Goal: Book appointment/travel/reservation

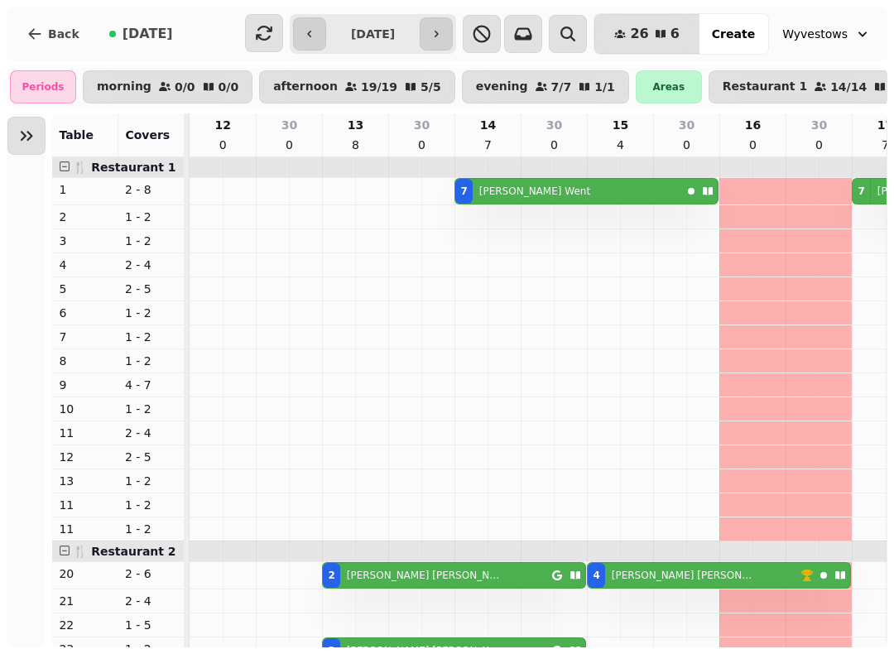
scroll to position [0, 442]
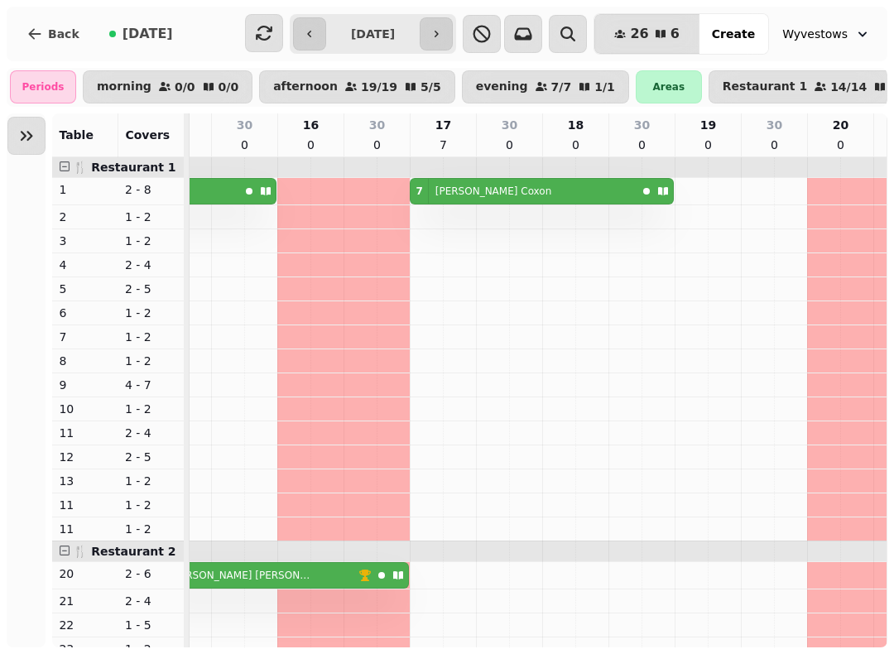
click at [370, 23] on input "**********" at bounding box center [373, 34] width 88 height 26
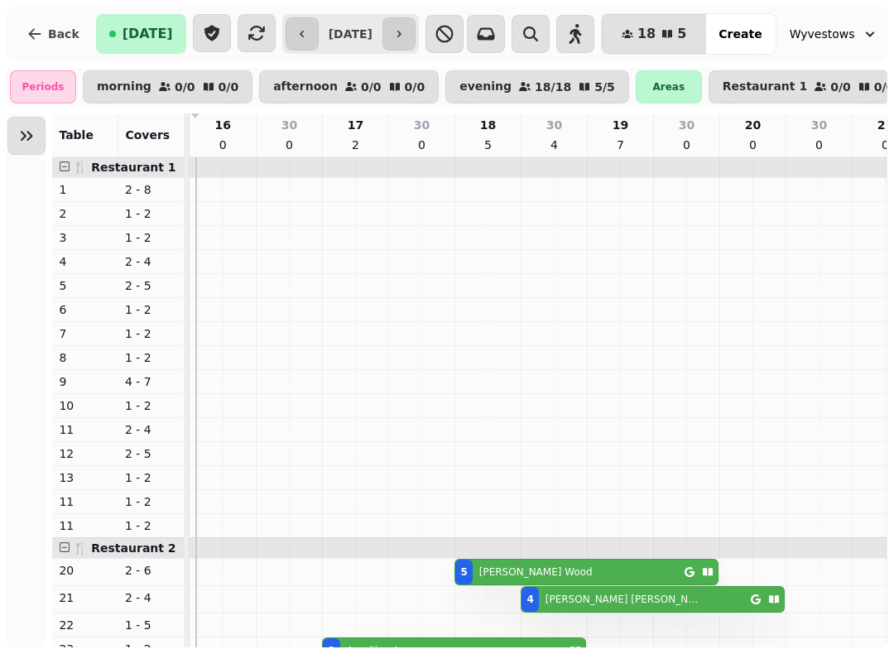
scroll to position [119, 0]
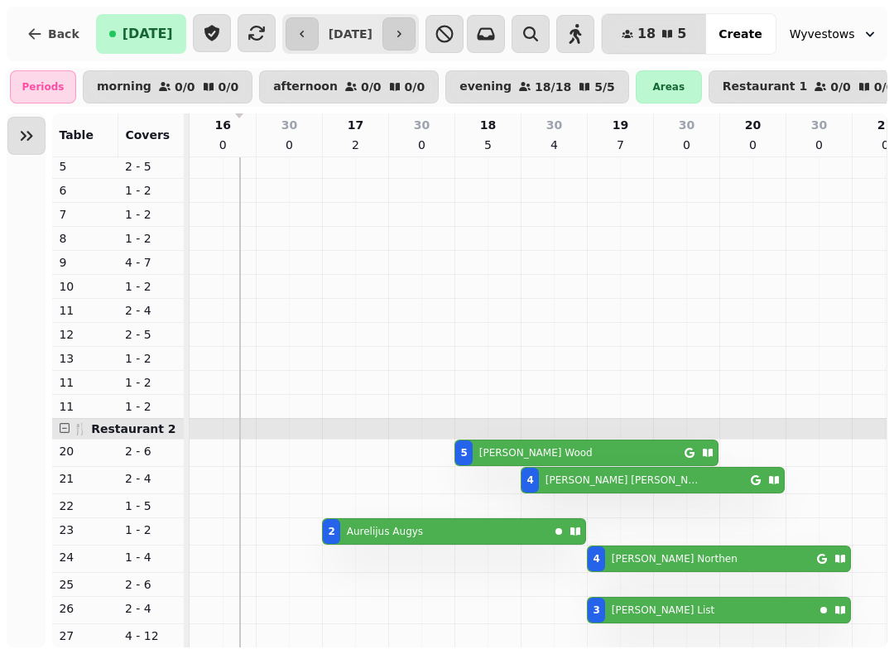
click at [415, 23] on button "button" at bounding box center [398, 33] width 33 height 33
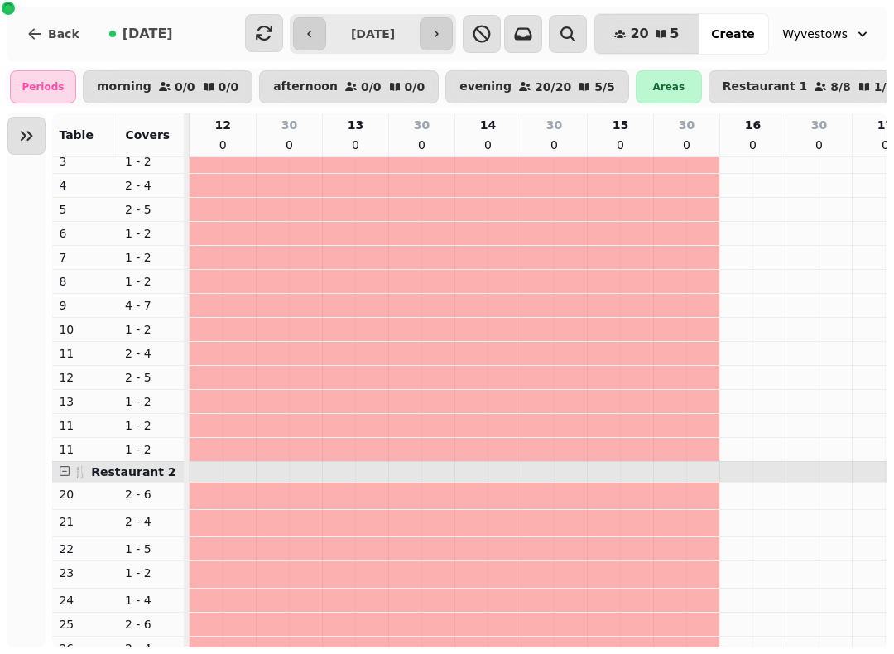
scroll to position [79, 442]
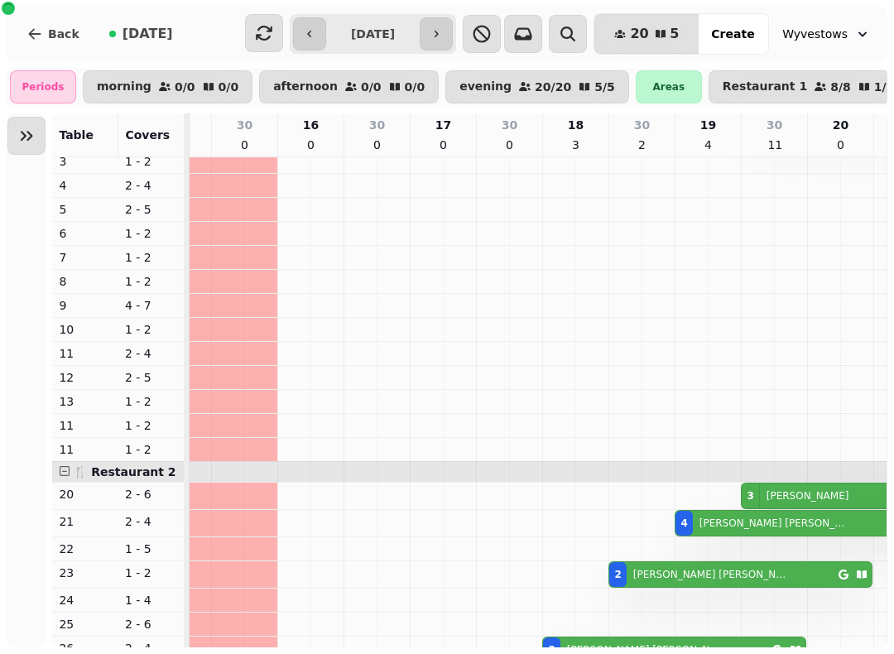
click at [443, 29] on icon "button" at bounding box center [436, 33] width 13 height 13
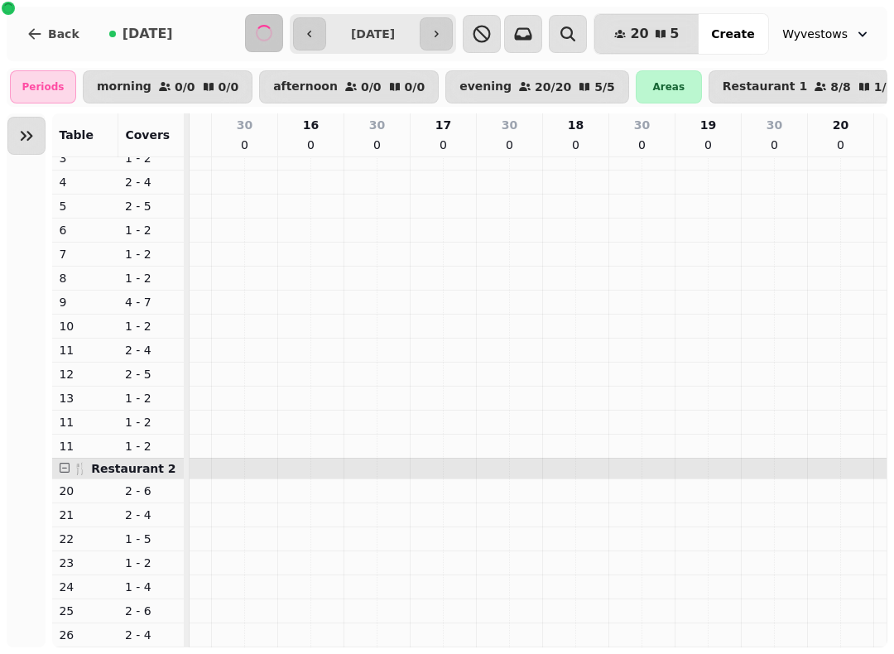
click at [441, 27] on icon "button" at bounding box center [436, 33] width 13 height 13
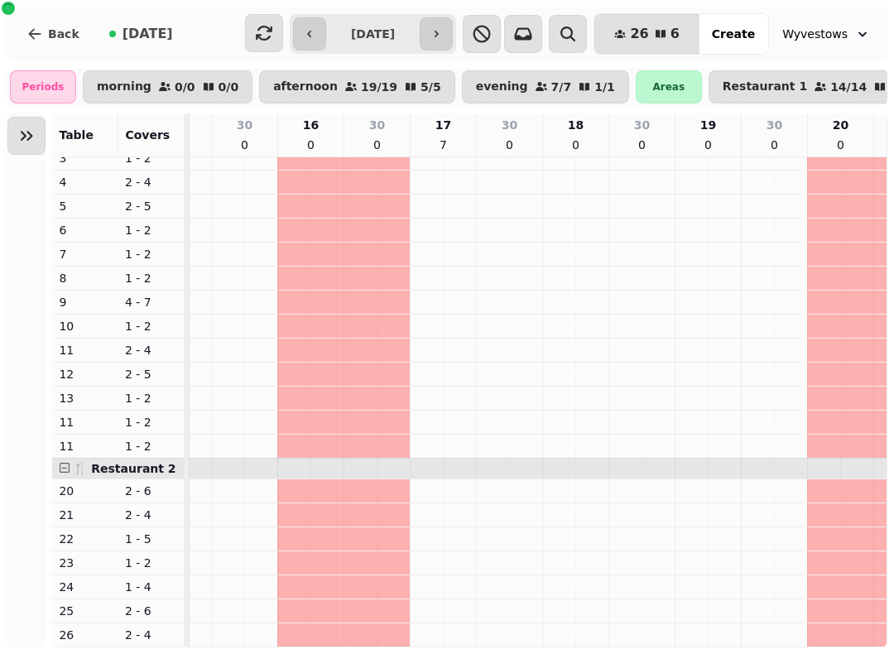
click at [440, 36] on button "button" at bounding box center [436, 33] width 33 height 33
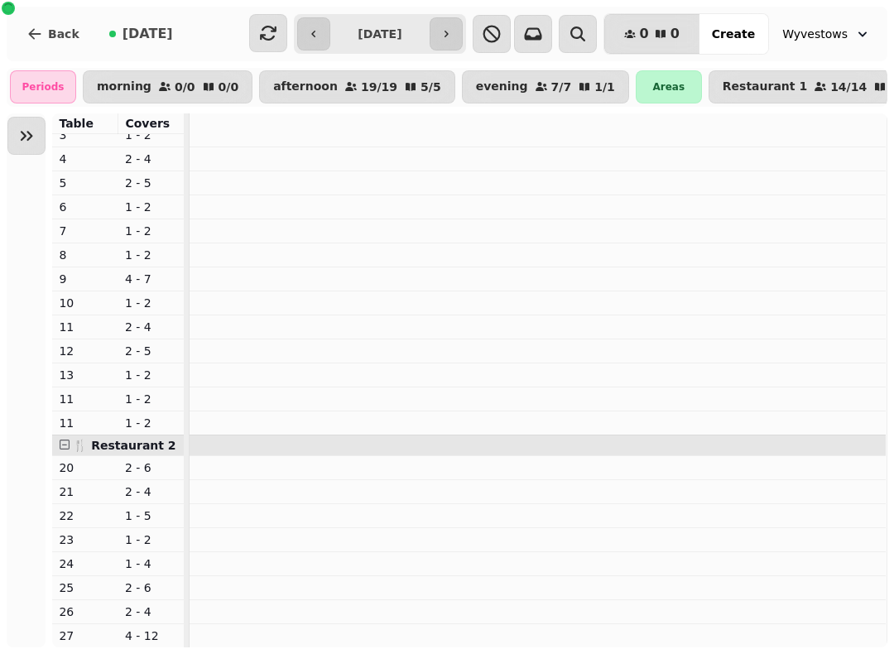
scroll to position [79, 0]
click at [445, 36] on button "button" at bounding box center [446, 33] width 33 height 33
click at [449, 29] on button "button" at bounding box center [446, 33] width 33 height 33
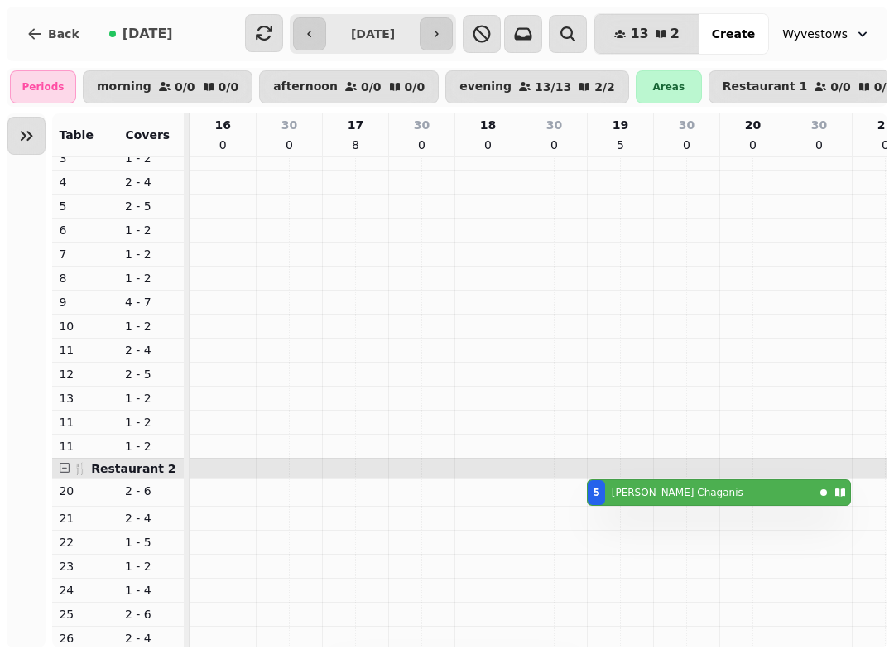
click at [39, 142] on button "Expand sidebar" at bounding box center [26, 136] width 38 height 38
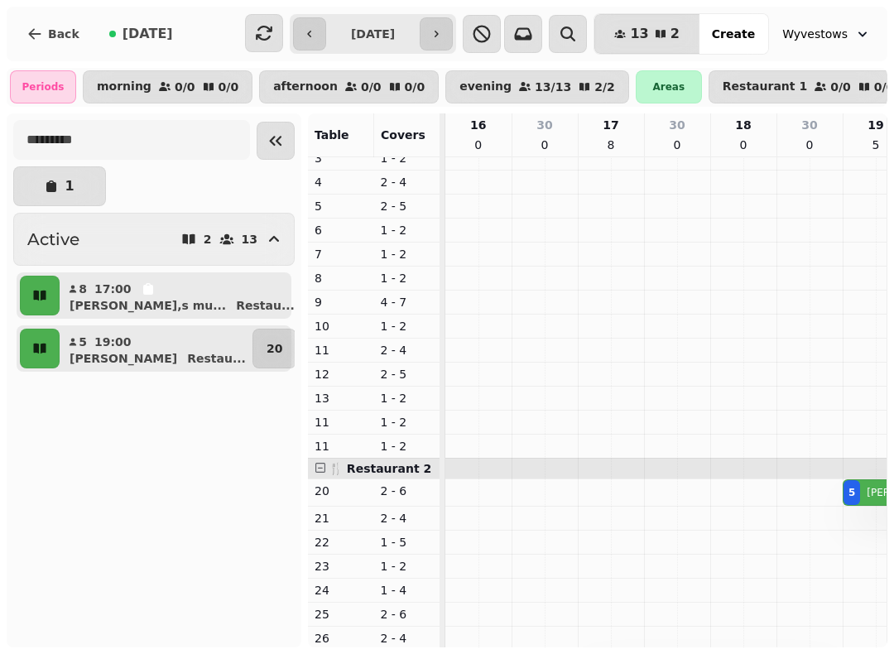
click at [443, 38] on icon "button" at bounding box center [436, 33] width 13 height 13
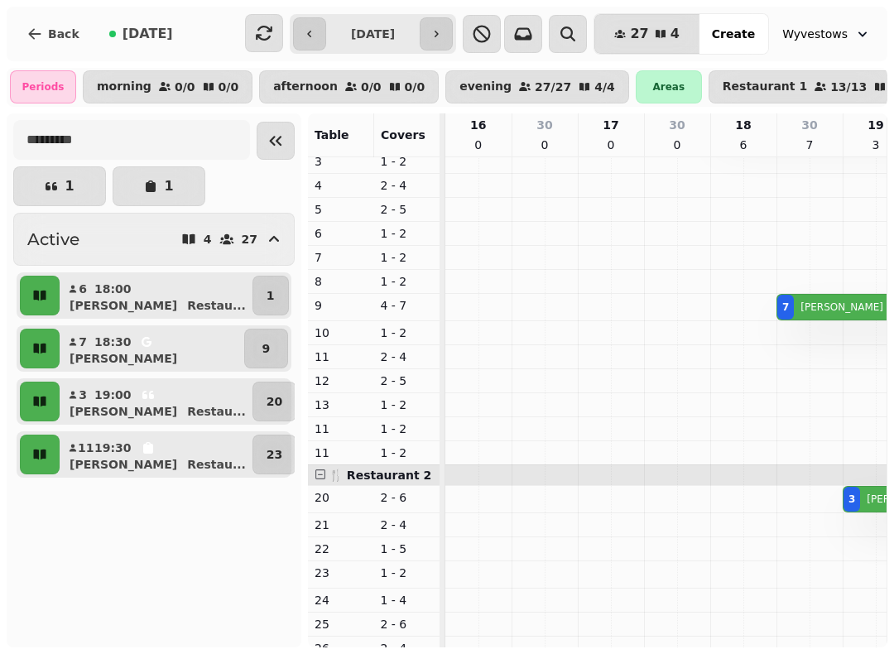
click at [443, 32] on icon "button" at bounding box center [436, 33] width 13 height 13
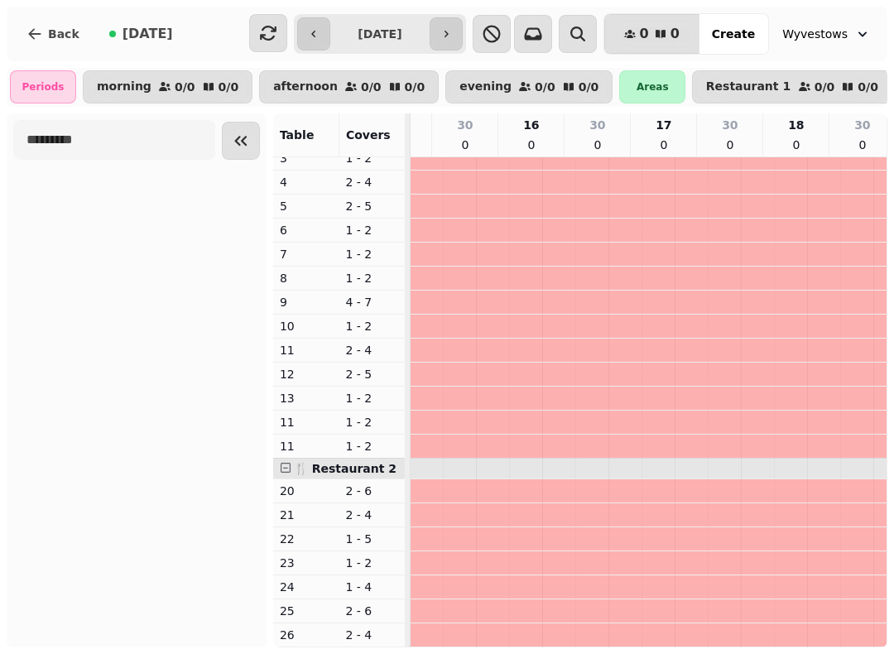
scroll to position [79, 442]
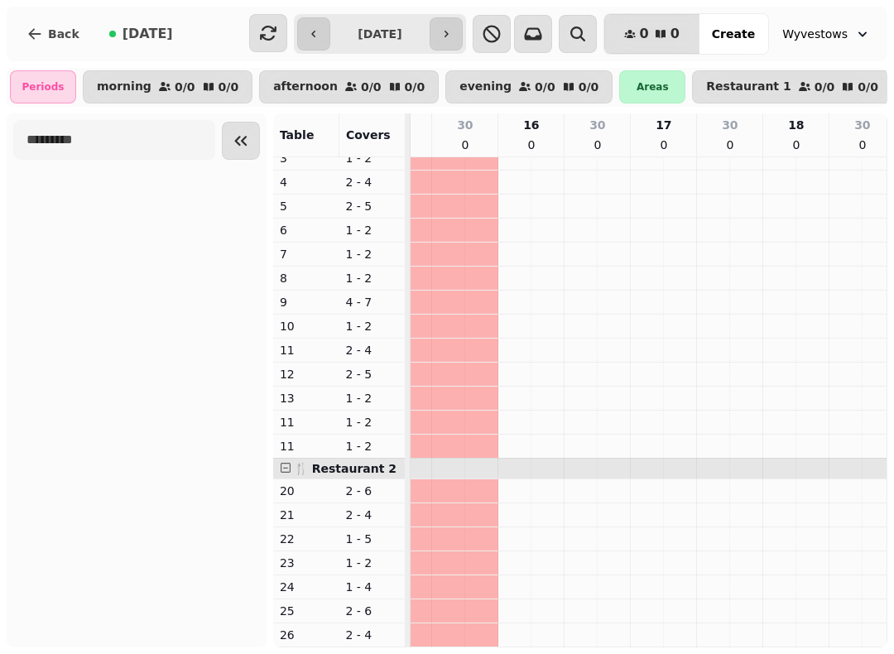
click at [453, 36] on icon "button" at bounding box center [445, 33] width 13 height 13
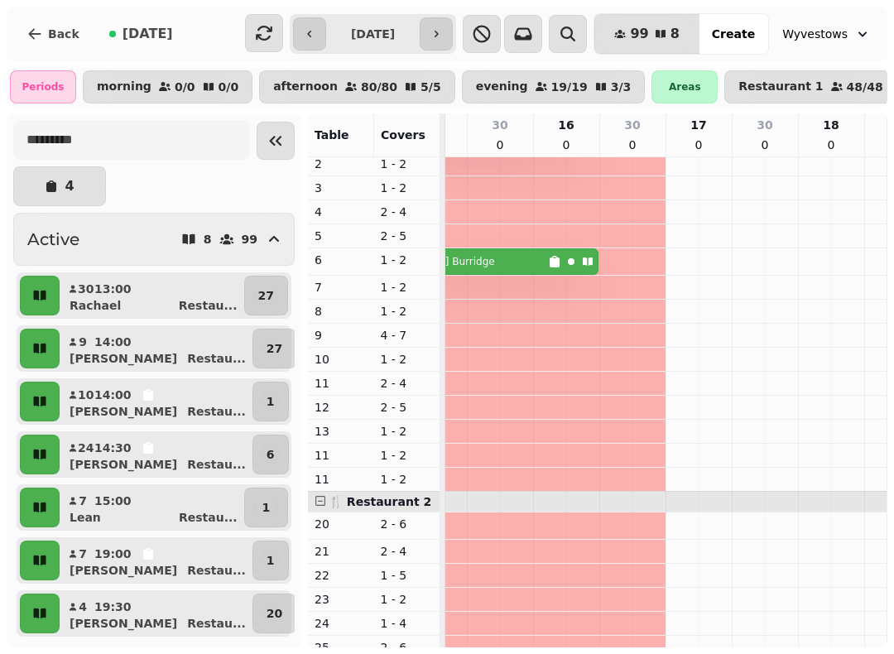
click at [436, 37] on button "button" at bounding box center [436, 33] width 33 height 33
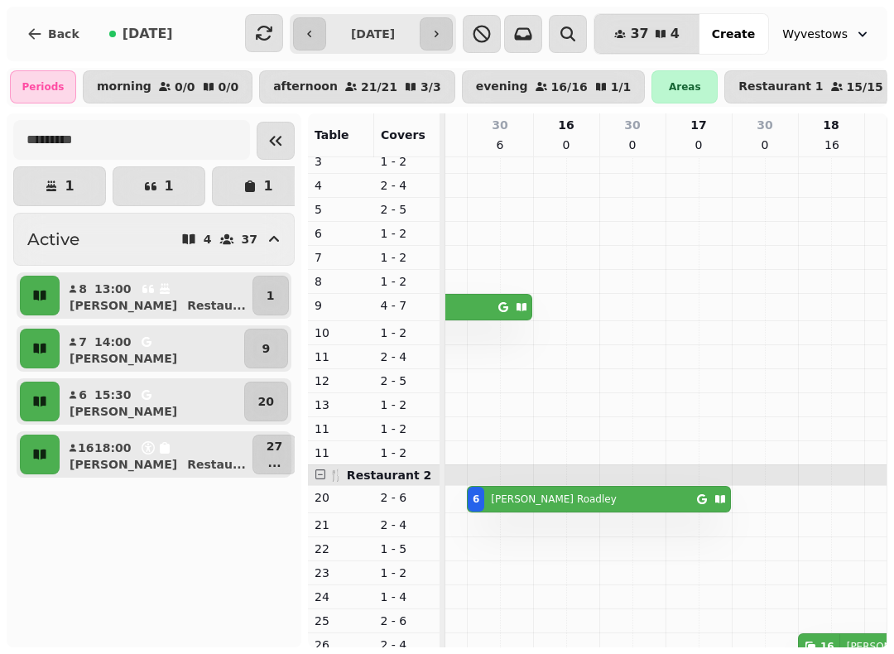
click at [442, 36] on icon "button" at bounding box center [436, 33] width 13 height 13
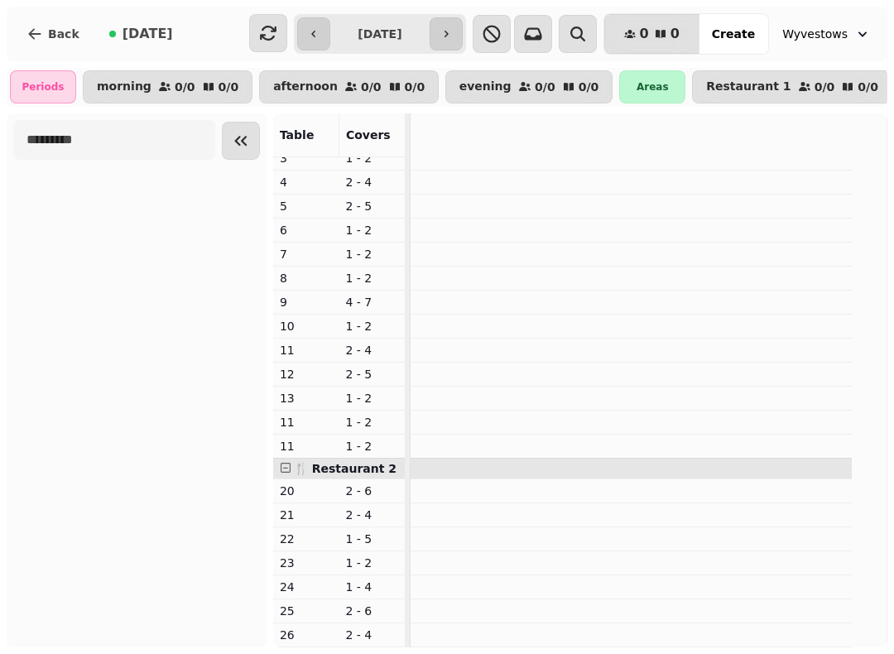
scroll to position [79, 0]
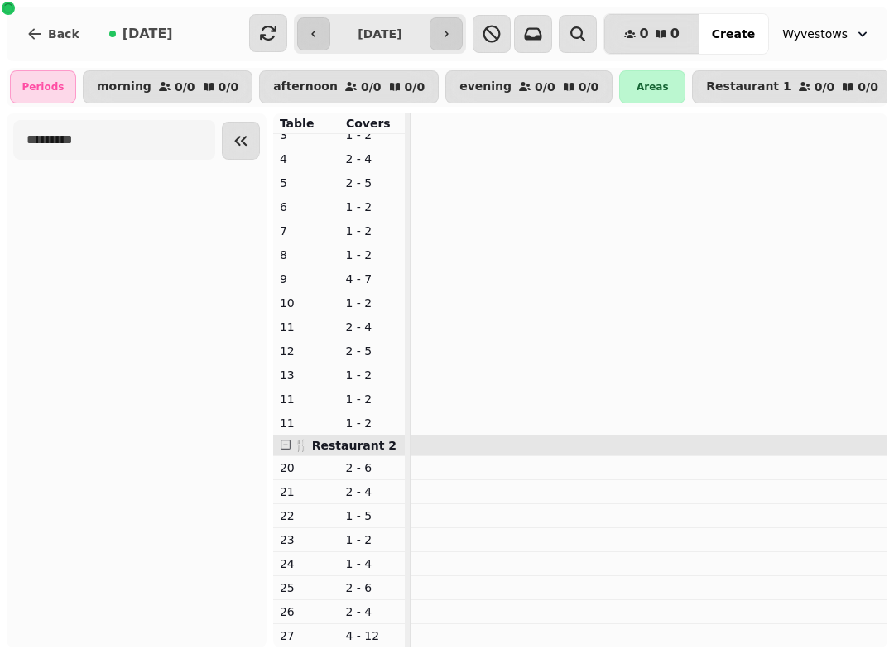
click at [180, 16] on div "Back [DATE]" at bounding box center [124, 34] width 223 height 40
click at [297, 42] on button "button" at bounding box center [313, 33] width 33 height 33
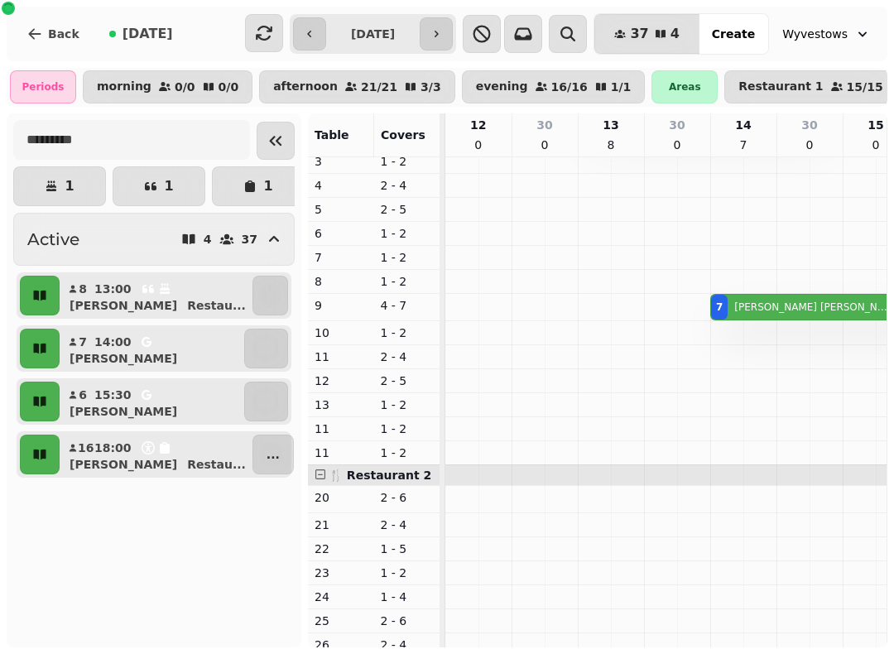
scroll to position [79, 442]
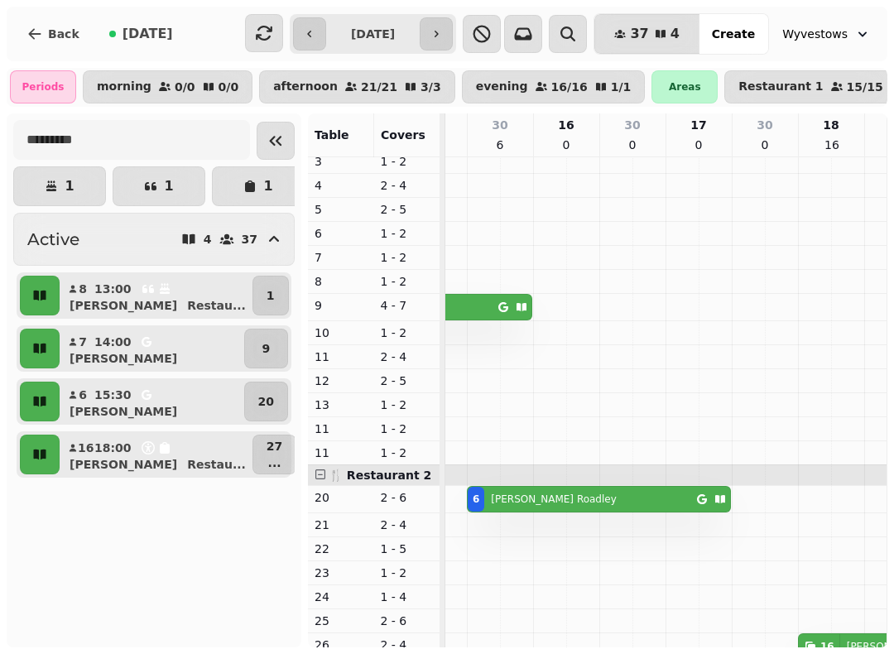
click at [303, 30] on icon "button" at bounding box center [309, 33] width 13 height 13
type input "**********"
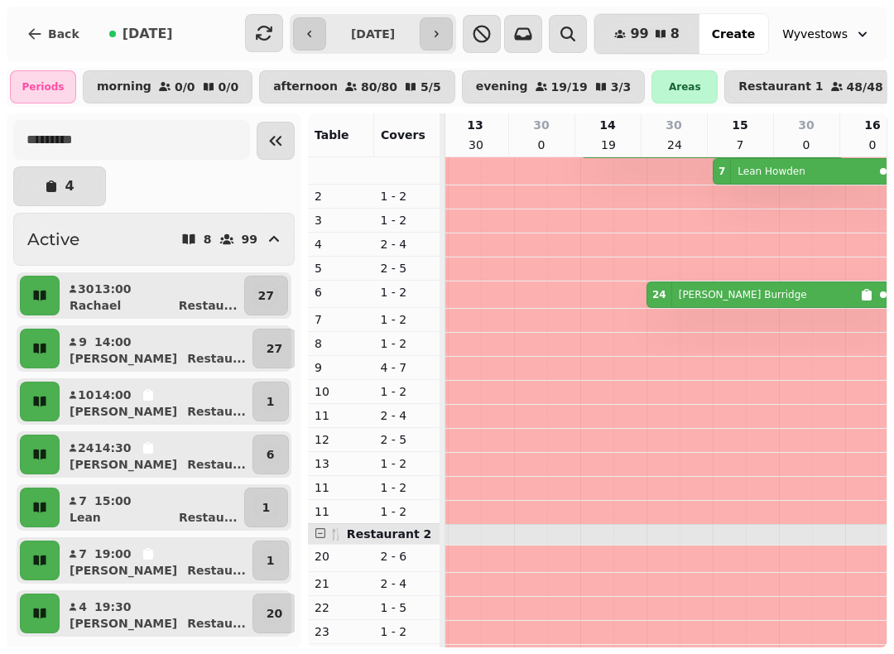
scroll to position [0, 0]
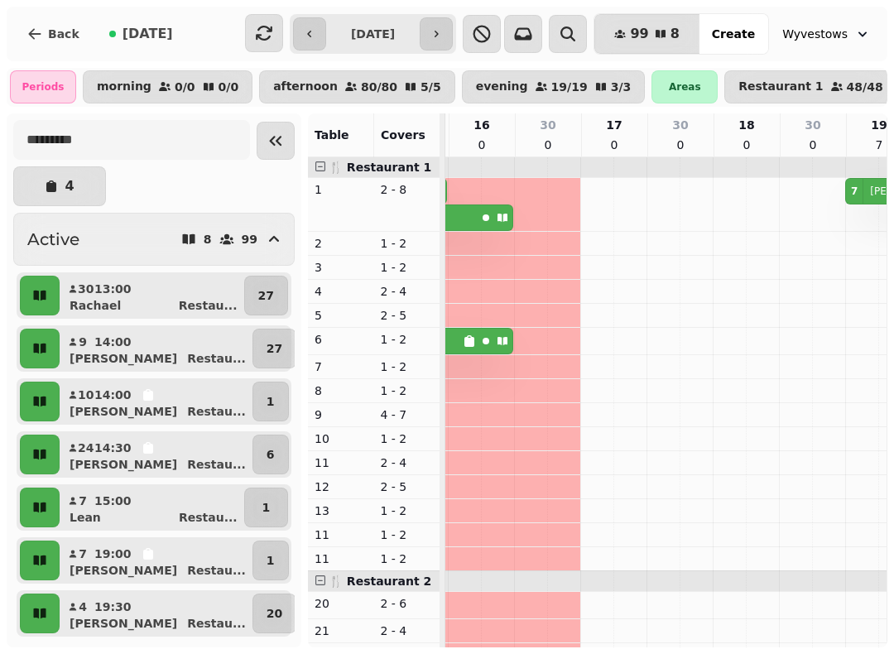
click at [42, 27] on icon "button" at bounding box center [34, 34] width 17 height 17
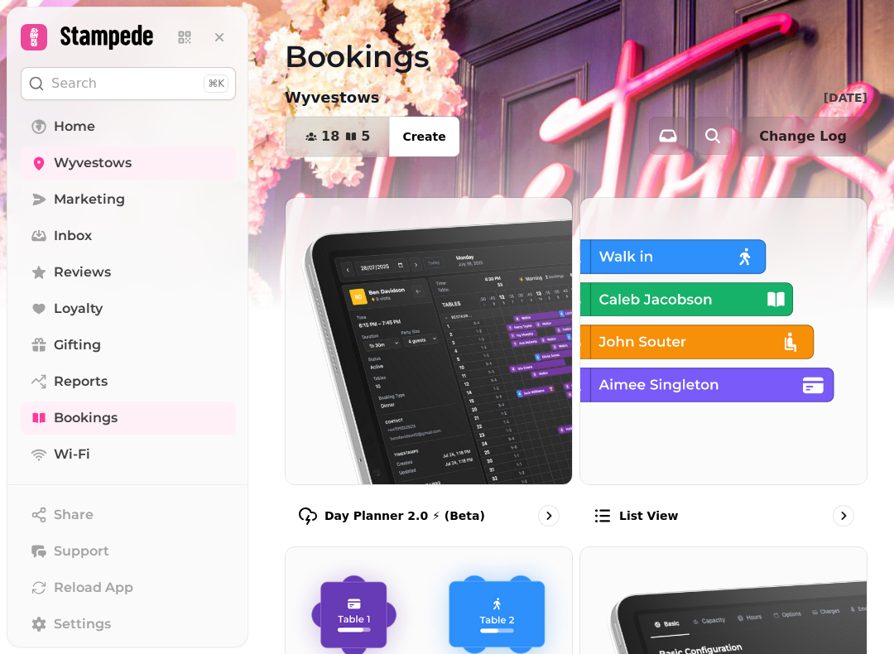
click at [126, 414] on link "Bookings" at bounding box center [128, 417] width 215 height 33
click at [104, 169] on span "Wyvestows" at bounding box center [93, 163] width 78 height 20
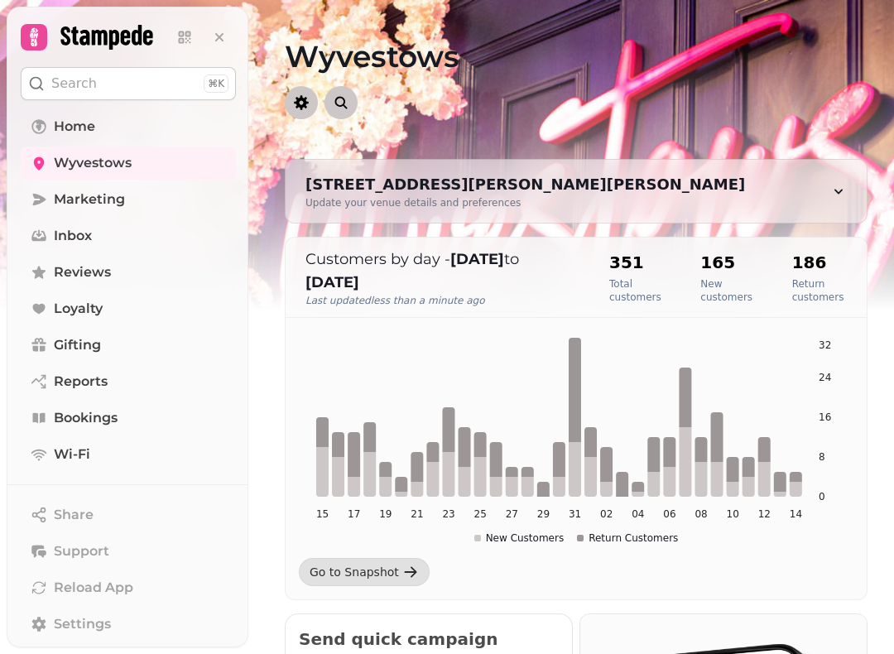
click at [49, 34] on div at bounding box center [87, 37] width 132 height 26
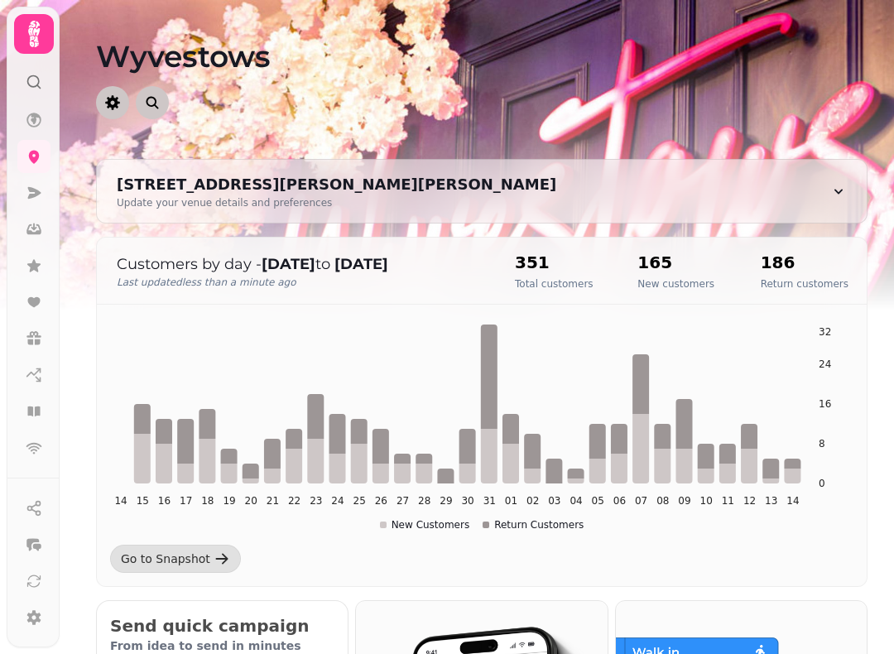
click at [832, 184] on icon at bounding box center [838, 191] width 17 height 17
select select "**********"
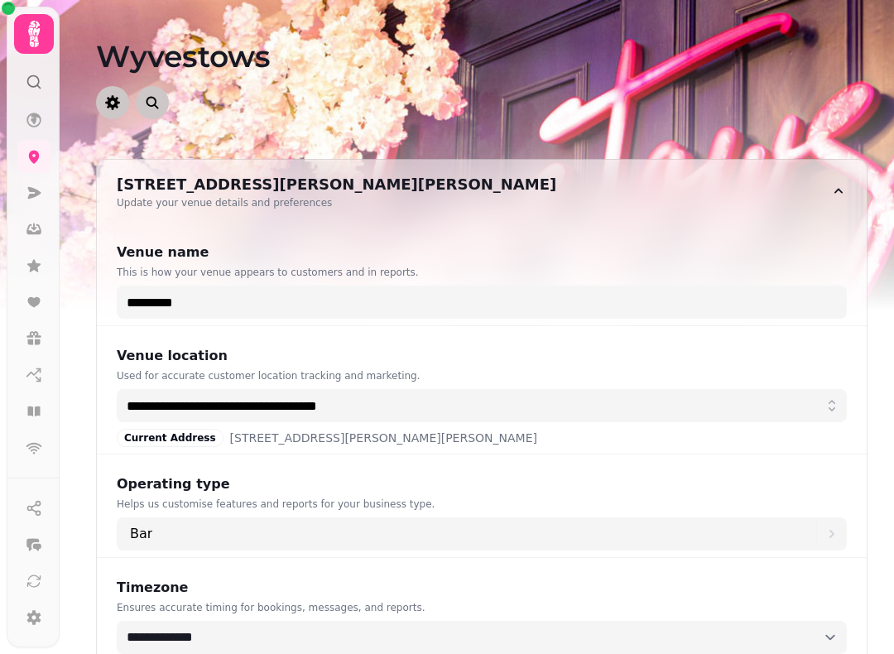
select select "**********"
click at [38, 84] on circle at bounding box center [33, 81] width 11 height 11
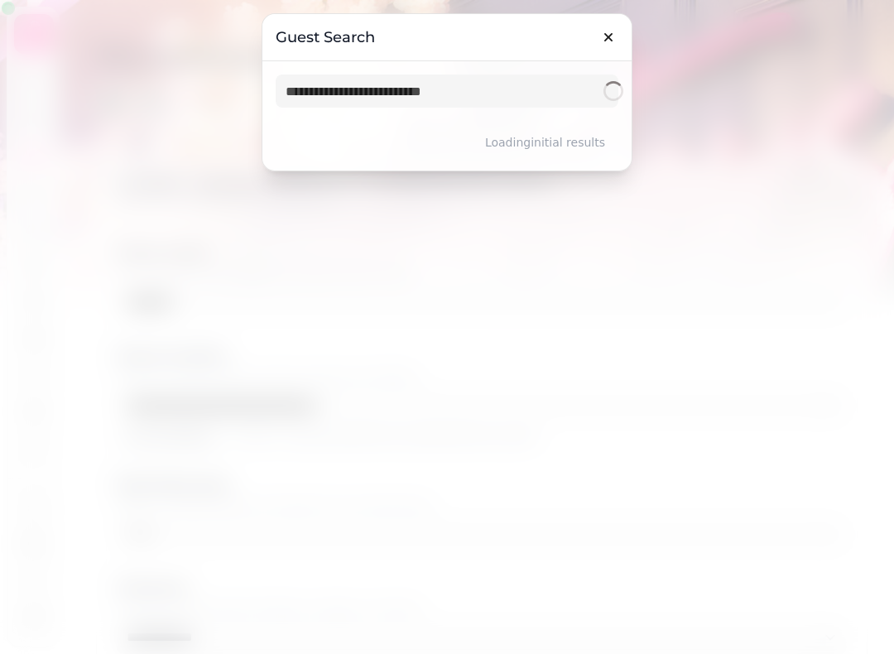
click at [516, 41] on h3 "Guest Search" at bounding box center [447, 37] width 343 height 20
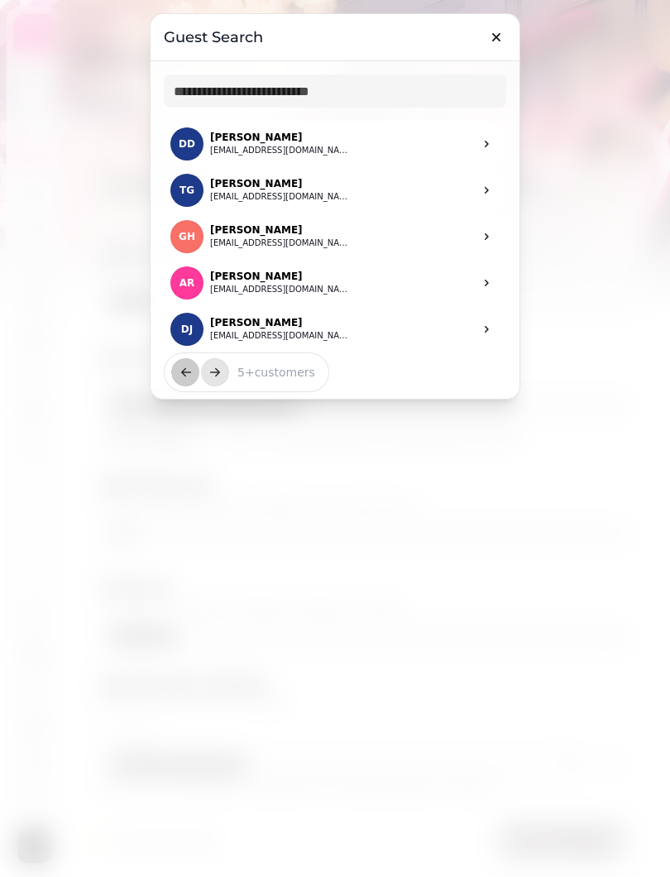
click at [497, 25] on button "button" at bounding box center [496, 37] width 33 height 33
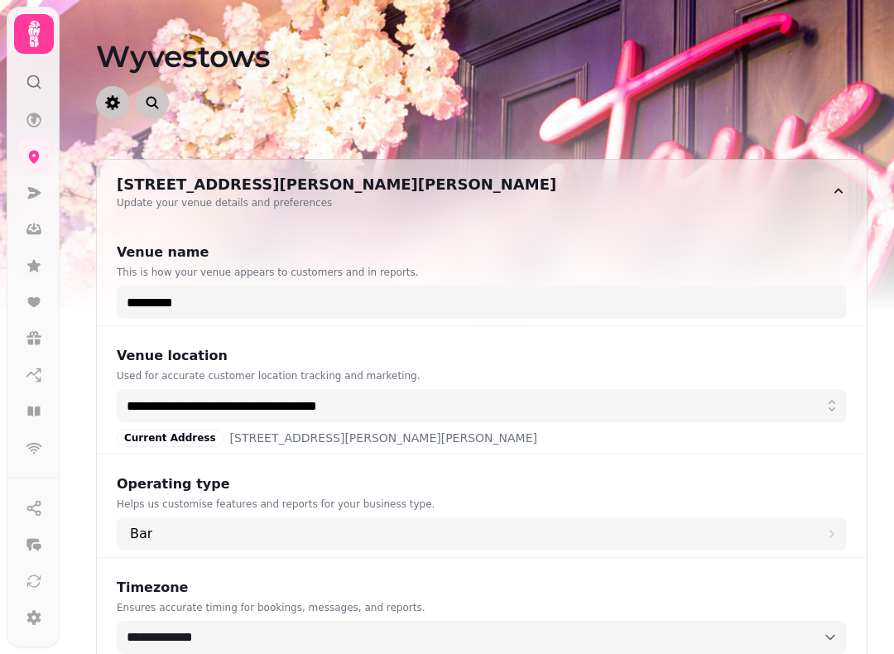
click at [39, 408] on icon at bounding box center [33, 411] width 12 height 10
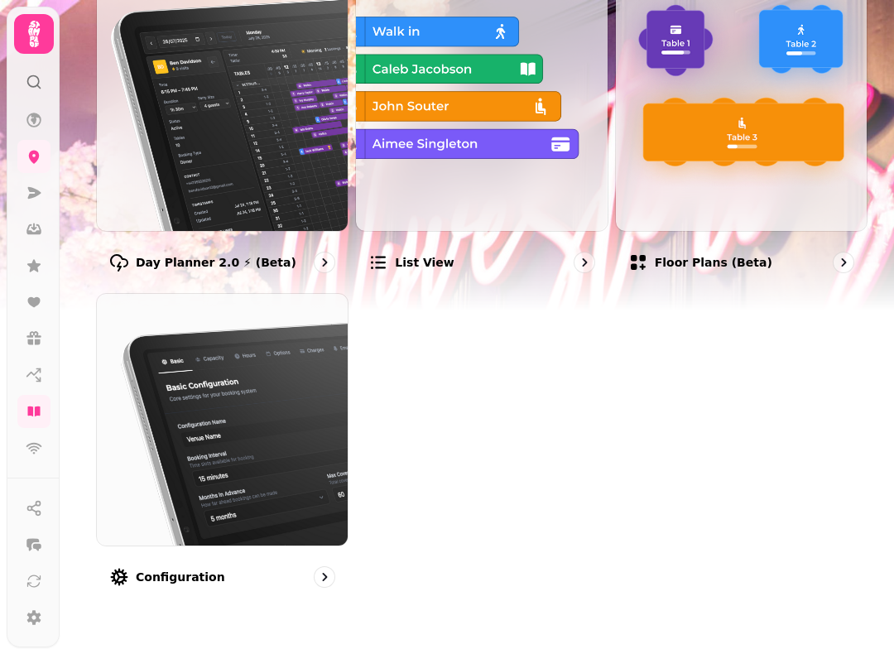
scroll to position [218, 0]
click at [407, 259] on p "List view" at bounding box center [424, 262] width 59 height 17
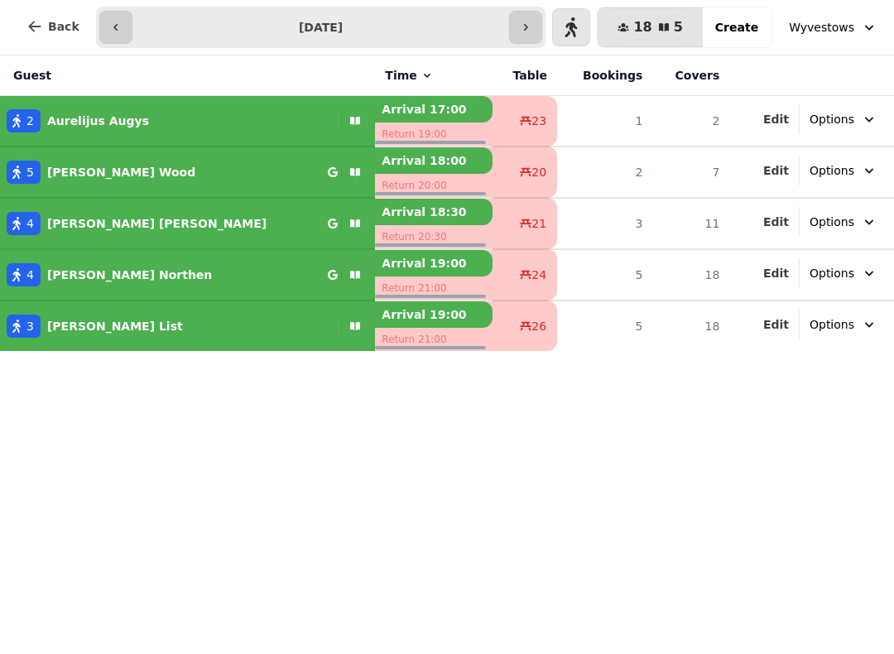
click at [416, 28] on input "**********" at bounding box center [321, 27] width 371 height 26
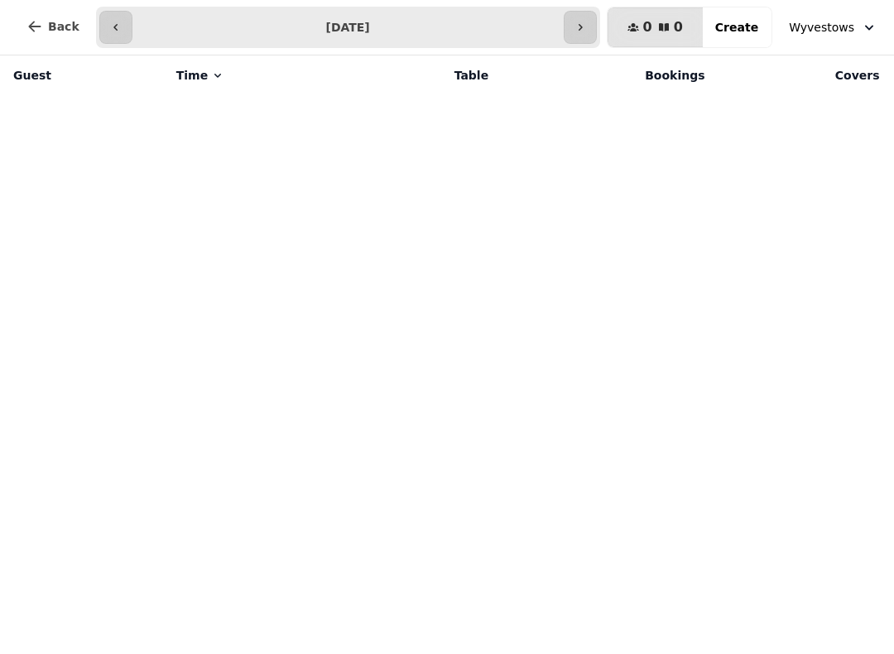
click at [582, 18] on button "button" at bounding box center [580, 27] width 33 height 33
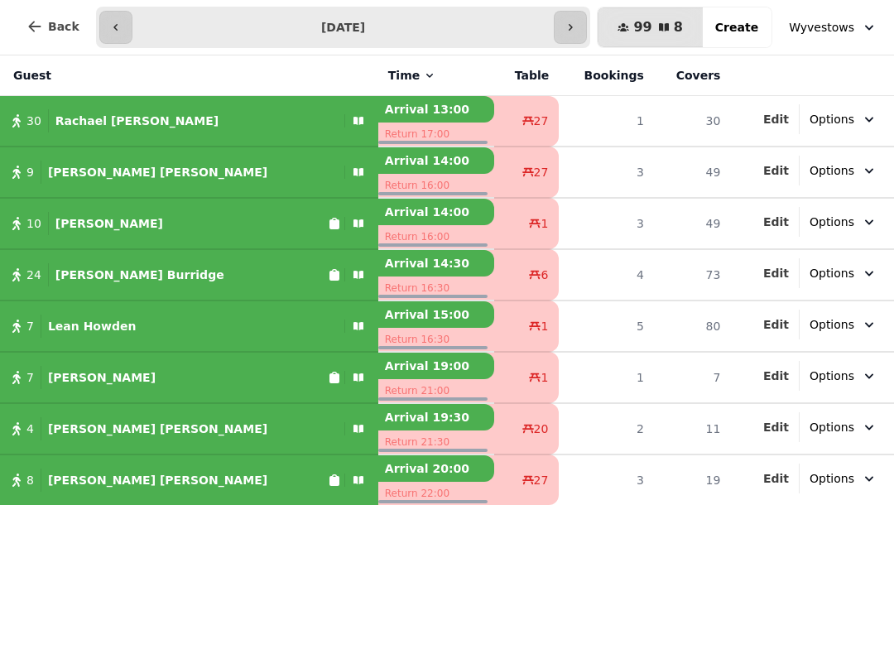
click at [584, 19] on button "button" at bounding box center [570, 27] width 33 height 33
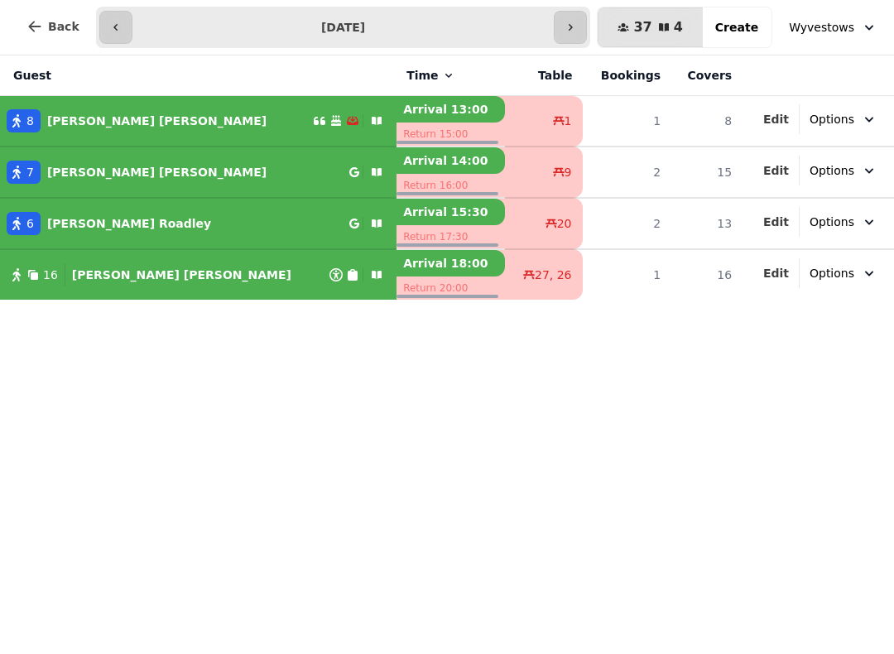
click at [104, 26] on button "button" at bounding box center [115, 27] width 33 height 33
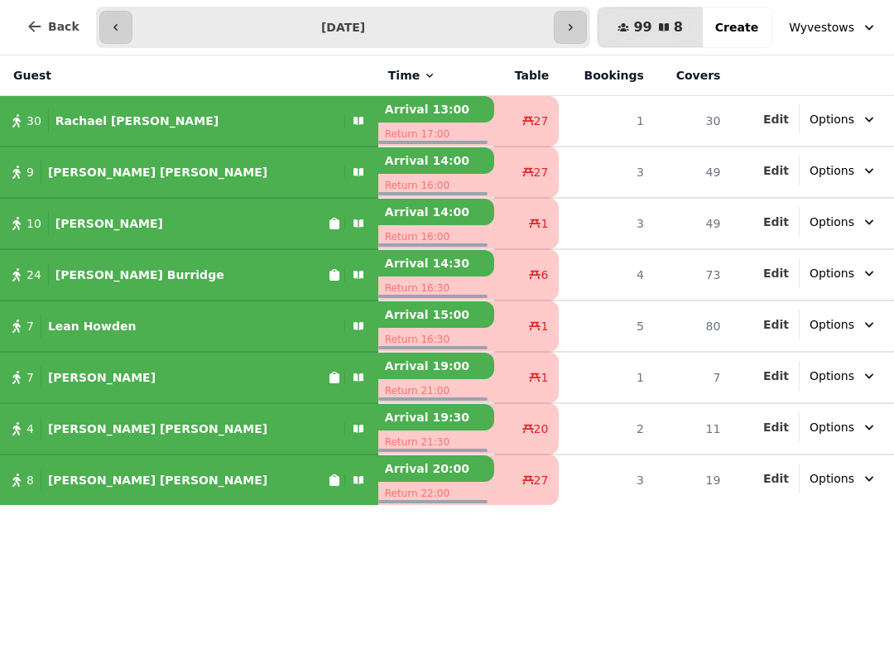
click at [410, 30] on input "**********" at bounding box center [343, 27] width 415 height 26
type input "**********"
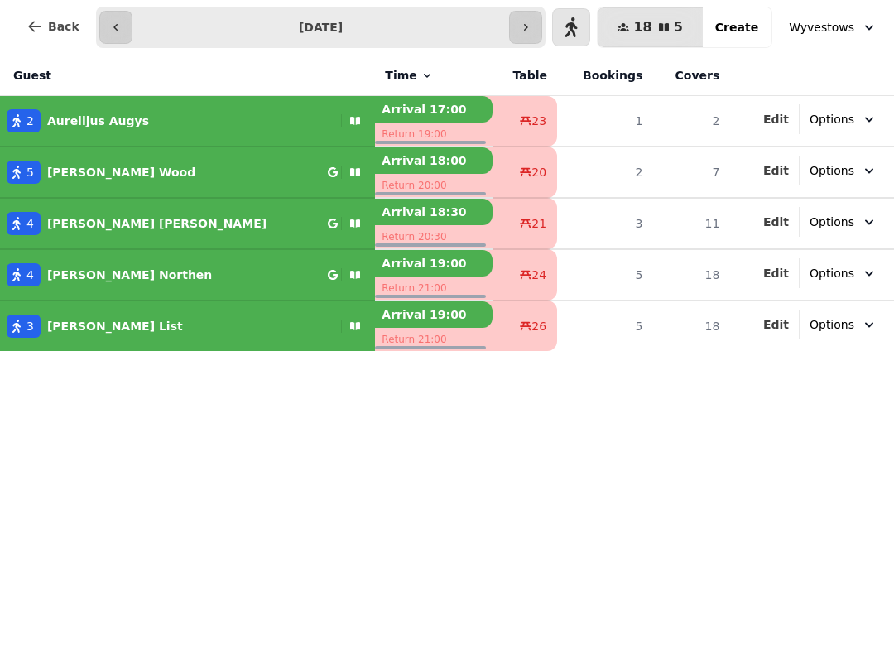
click at [50, 27] on span "Back" at bounding box center [63, 27] width 31 height 12
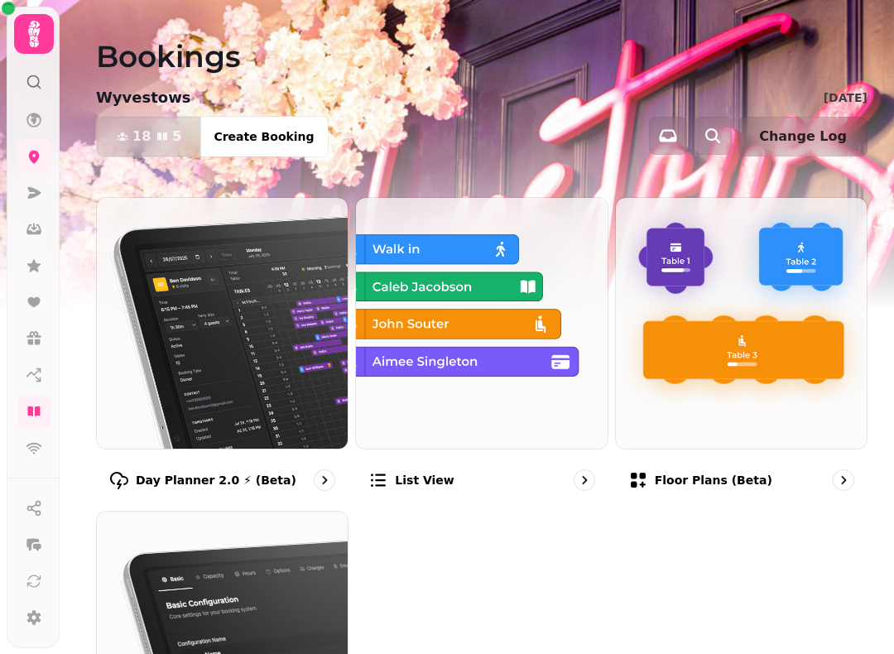
click at [164, 376] on img at bounding box center [222, 323] width 251 height 251
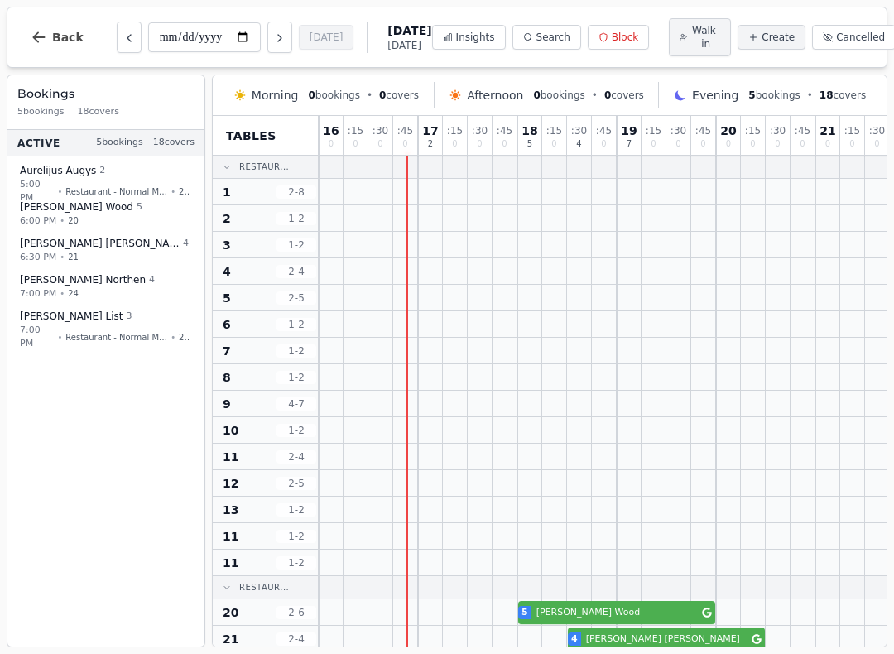
click at [278, 37] on icon "Next day" at bounding box center [279, 38] width 3 height 7
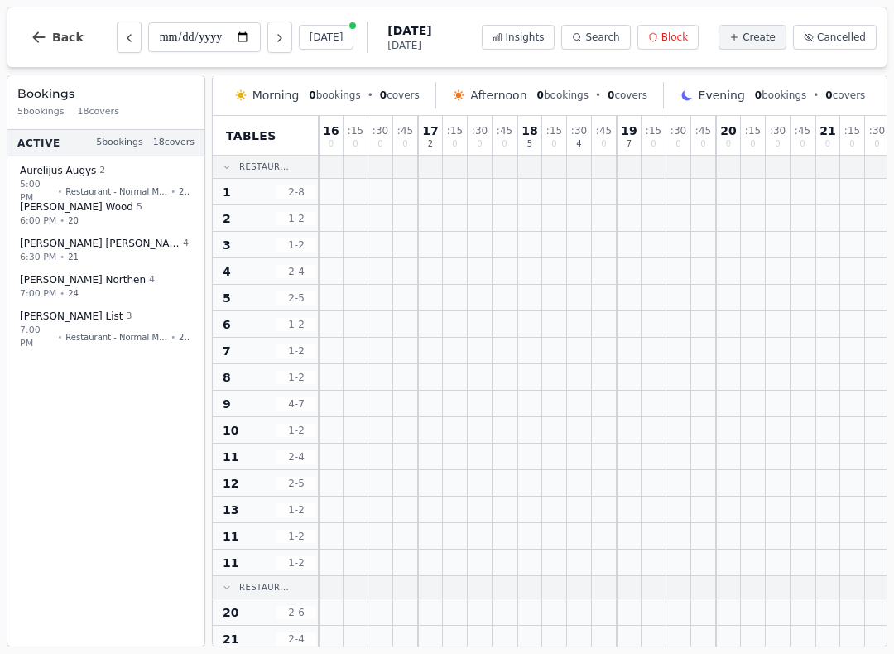
type input "**********"
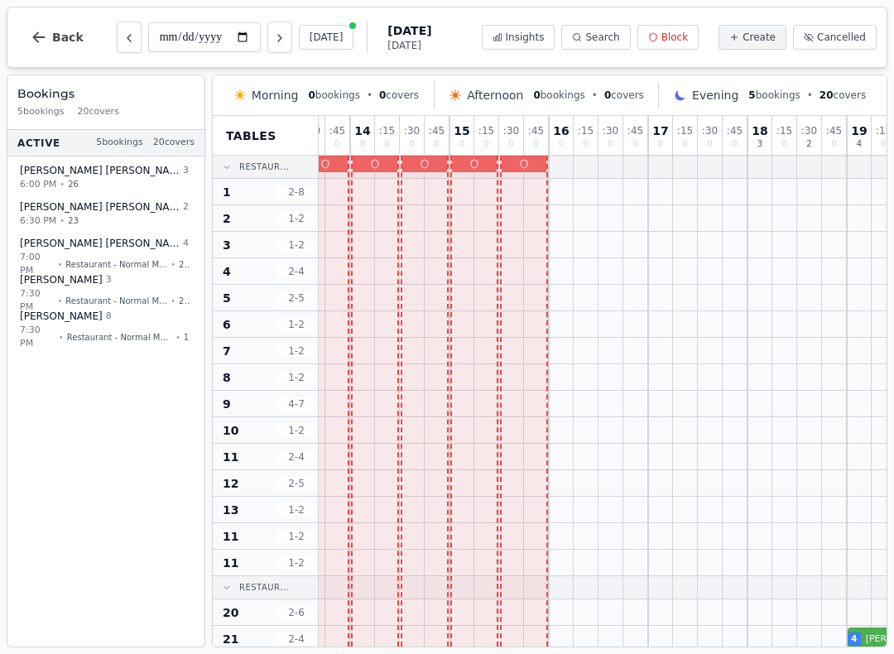
scroll to position [-1, 189]
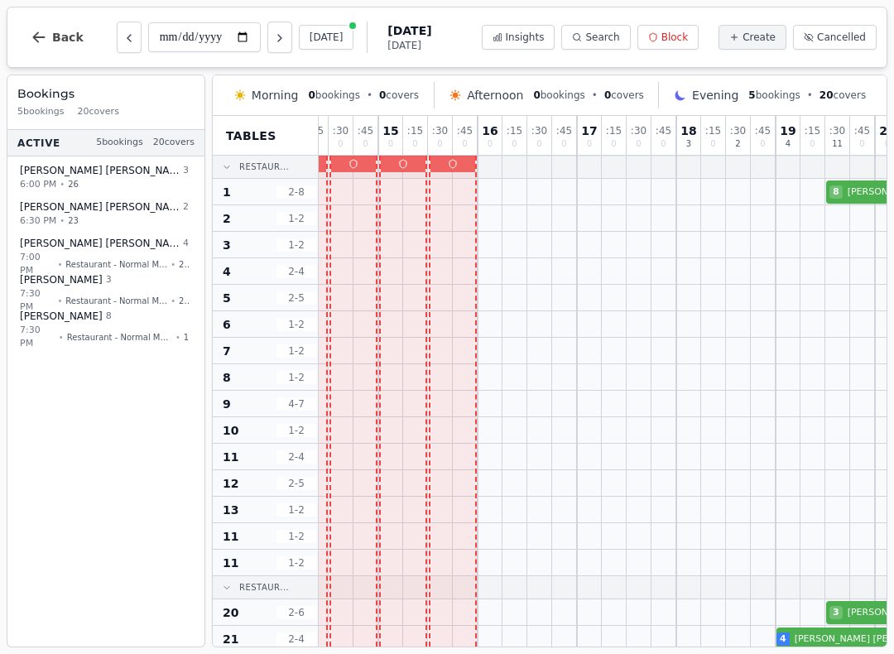
click at [760, 38] on span "Create" at bounding box center [758, 37] width 33 height 13
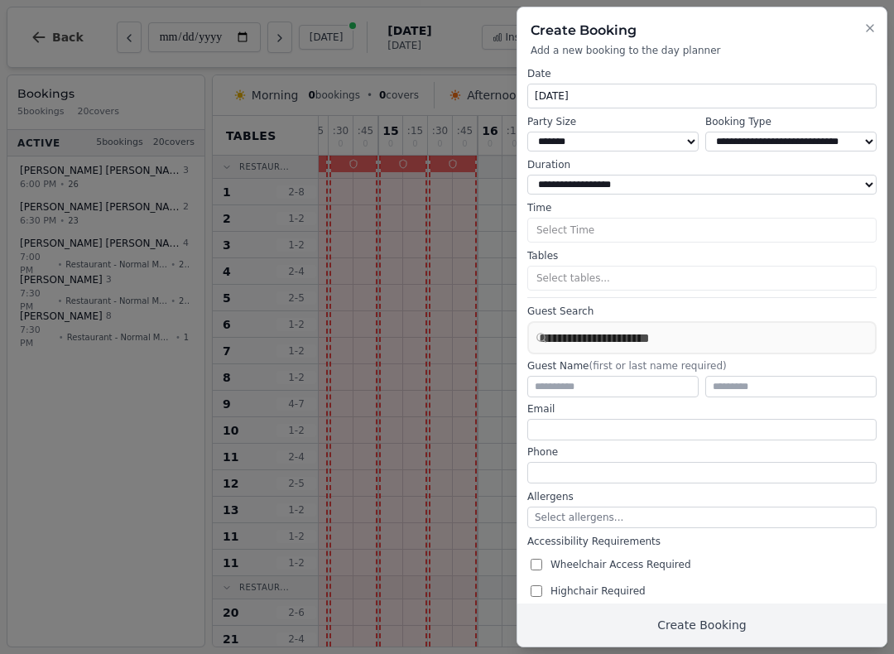
select select "****"
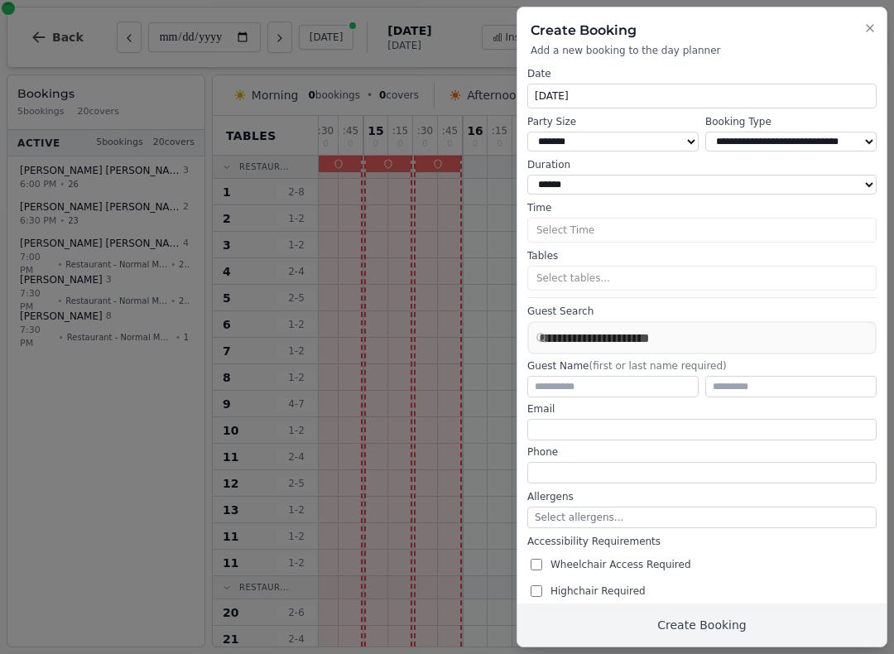
scroll to position [0, 253]
click at [691, 146] on select "* ***** * ****** * ****** * ****** * ****** * ****** * ****** * ****** * ******…" at bounding box center [612, 142] width 171 height 20
select select "*"
click at [841, 138] on select "**********" at bounding box center [790, 142] width 171 height 20
select select "**********"
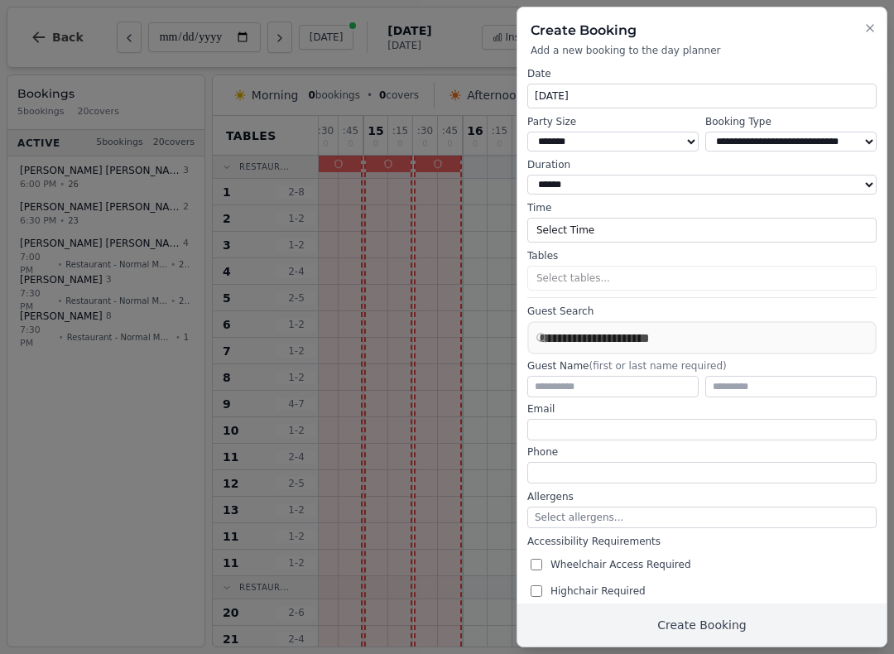
select select "****"
click at [602, 221] on button "Select Time" at bounding box center [701, 230] width 349 height 25
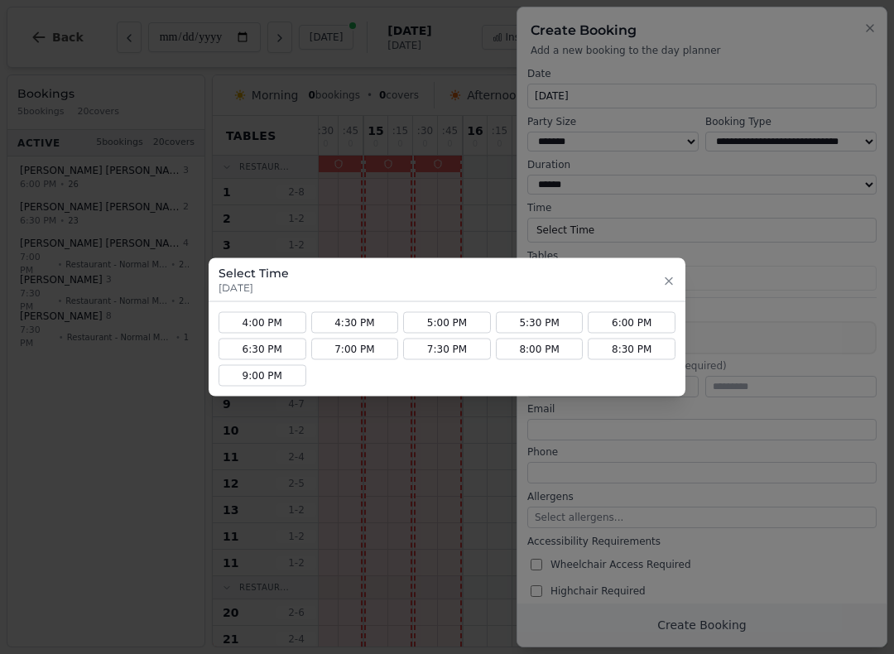
click at [267, 315] on button "4:00 PM" at bounding box center [263, 323] width 88 height 22
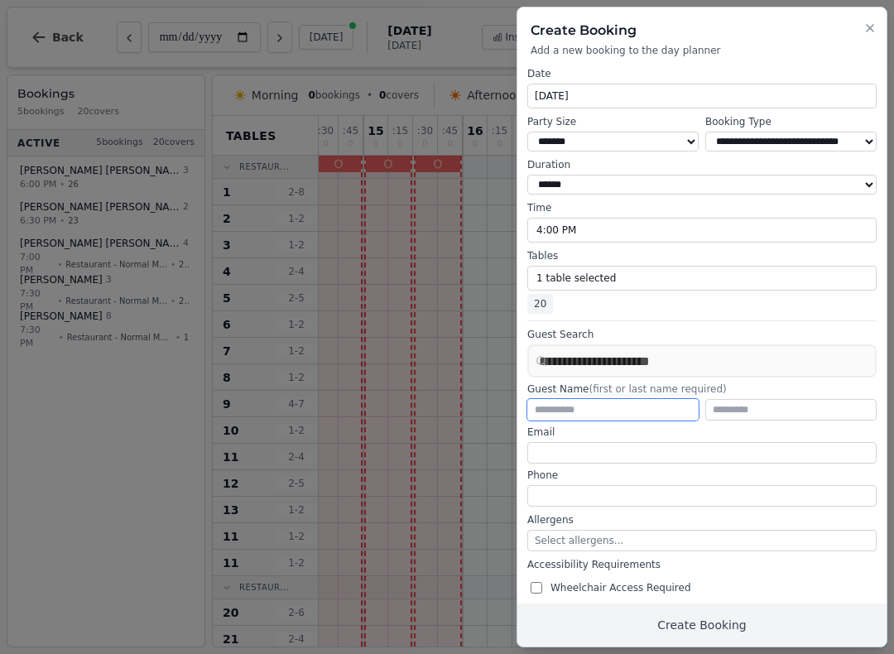
click at [572, 401] on input "text" at bounding box center [612, 410] width 171 height 22
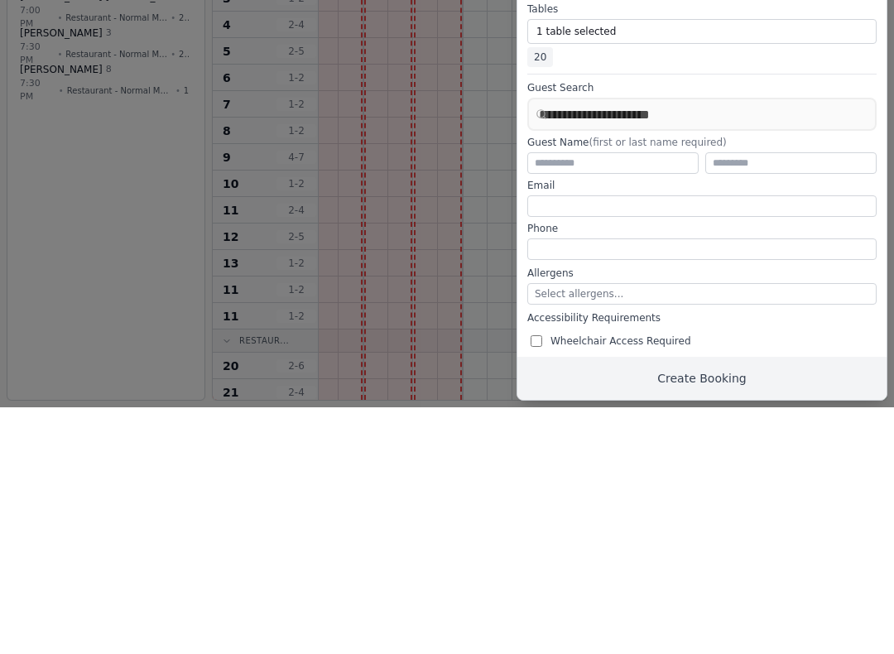
click at [156, 196] on div at bounding box center [447, 327] width 894 height 654
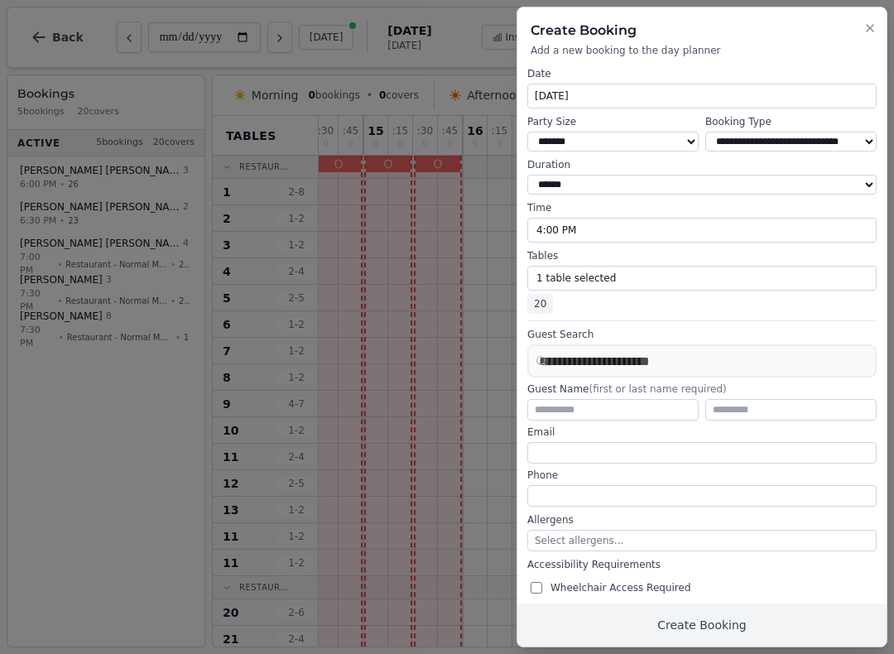
click at [863, 26] on icon "button" at bounding box center [869, 28] width 13 height 13
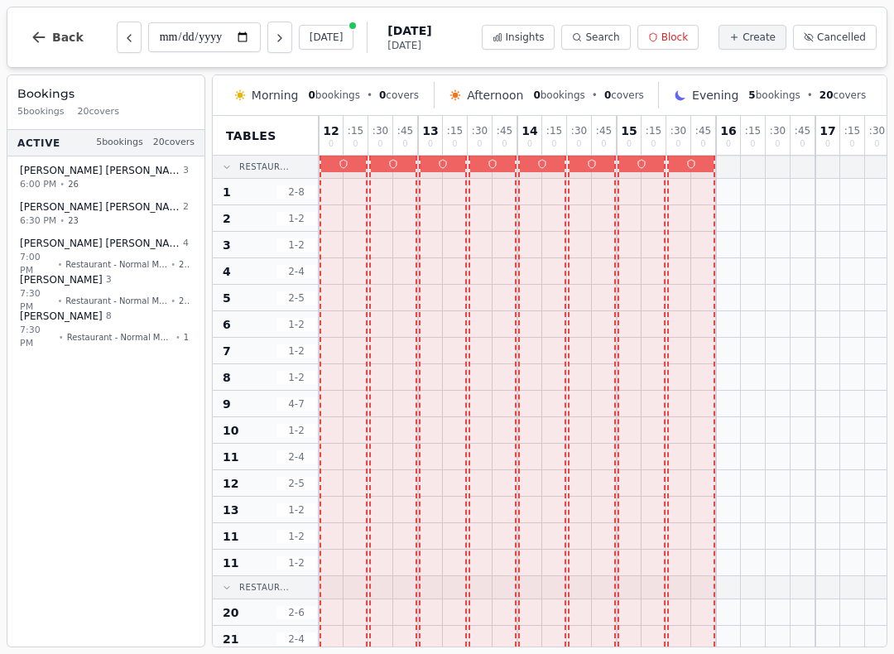
scroll to position [0, 0]
click at [33, 38] on icon "button" at bounding box center [39, 37] width 17 height 17
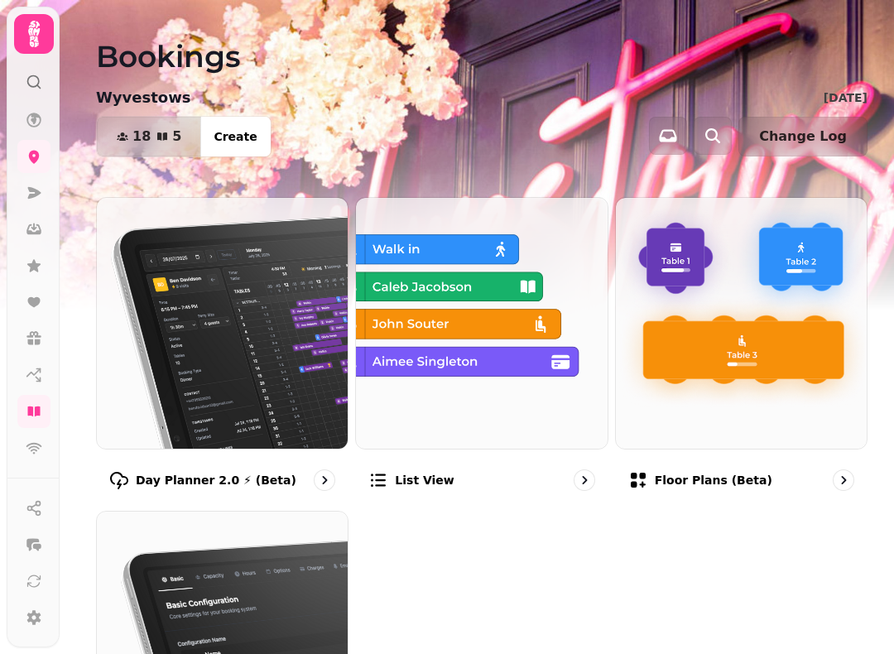
click at [252, 337] on img at bounding box center [222, 323] width 251 height 251
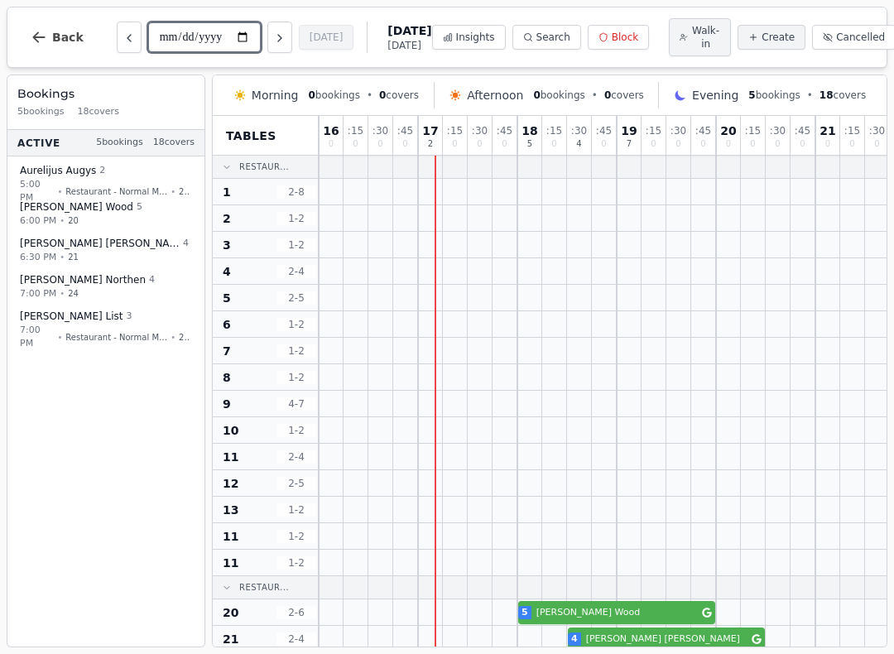
click at [188, 28] on input "**********" at bounding box center [204, 37] width 113 height 30
type input "**********"
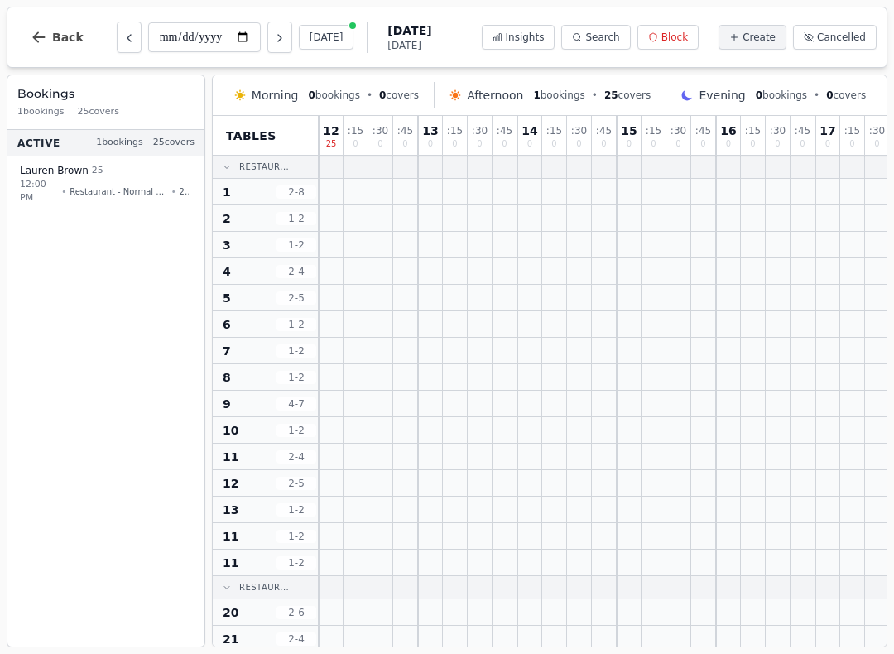
click at [47, 39] on button "Back" at bounding box center [56, 37] width 79 height 40
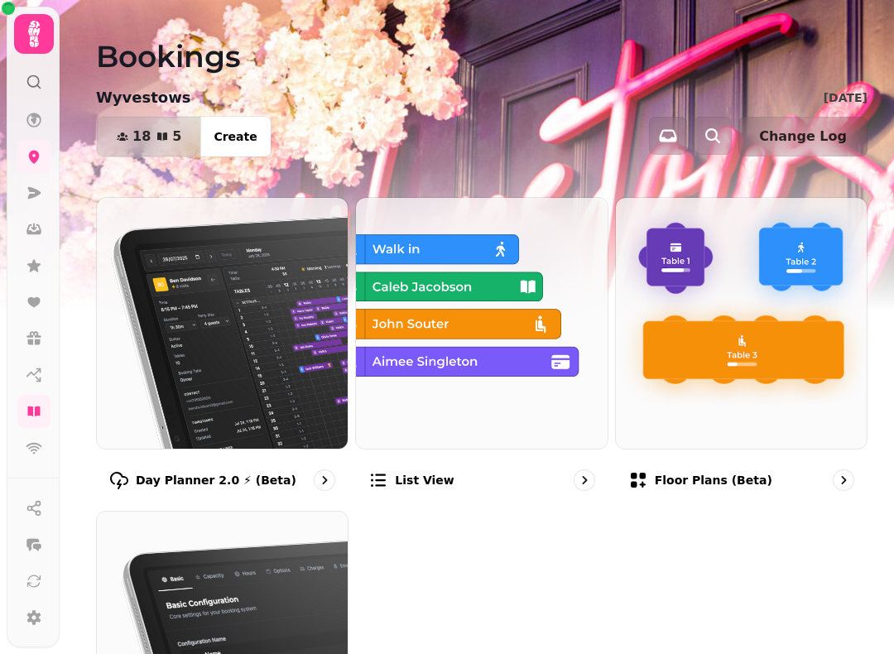
click at [258, 343] on img at bounding box center [222, 323] width 251 height 251
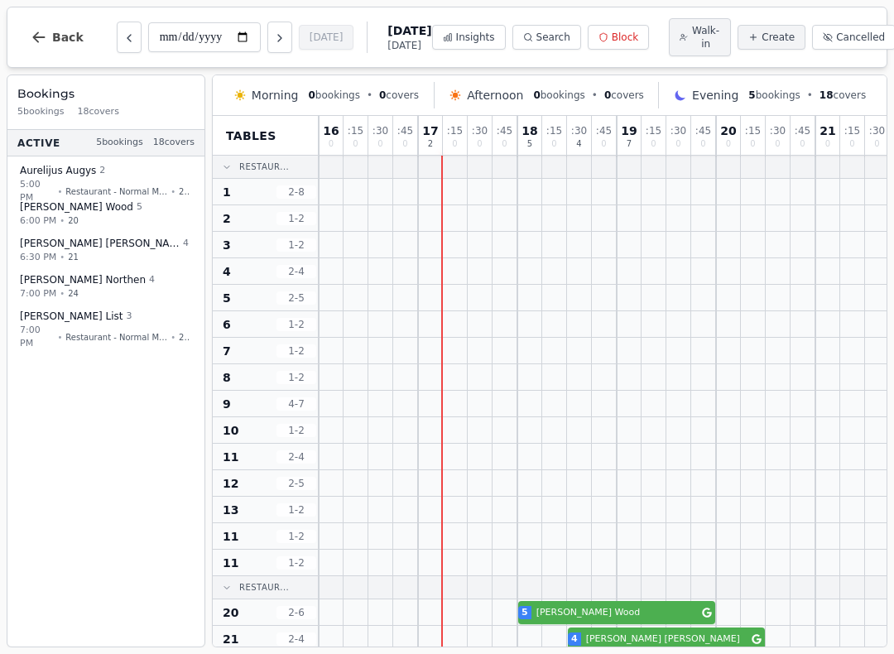
click at [137, 38] on button "Previous day" at bounding box center [129, 37] width 25 height 31
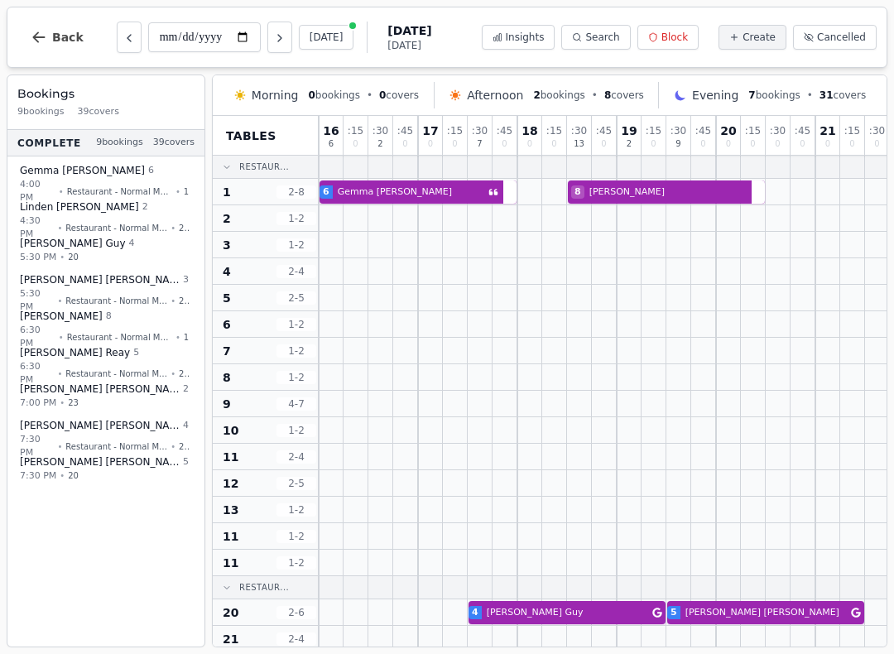
click at [135, 41] on button "Previous day" at bounding box center [129, 37] width 25 height 31
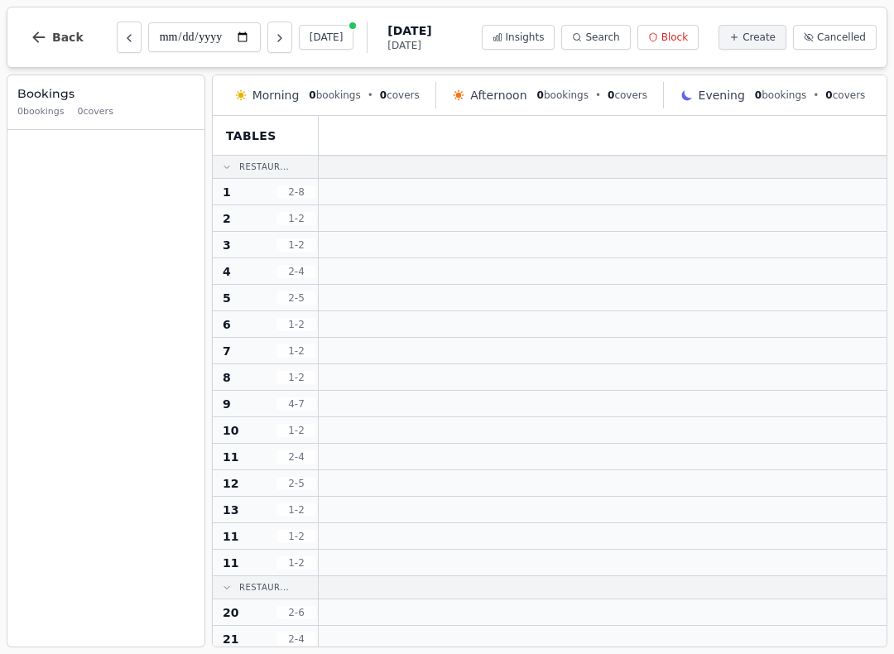
click at [127, 44] on icon "Previous day" at bounding box center [128, 37] width 13 height 13
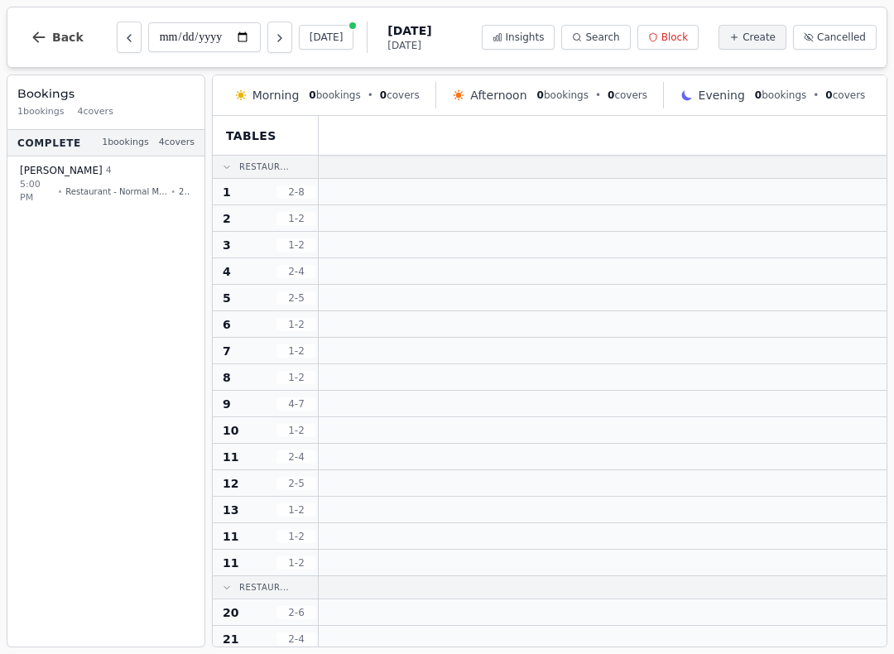
click at [127, 40] on icon "Previous day" at bounding box center [128, 37] width 13 height 13
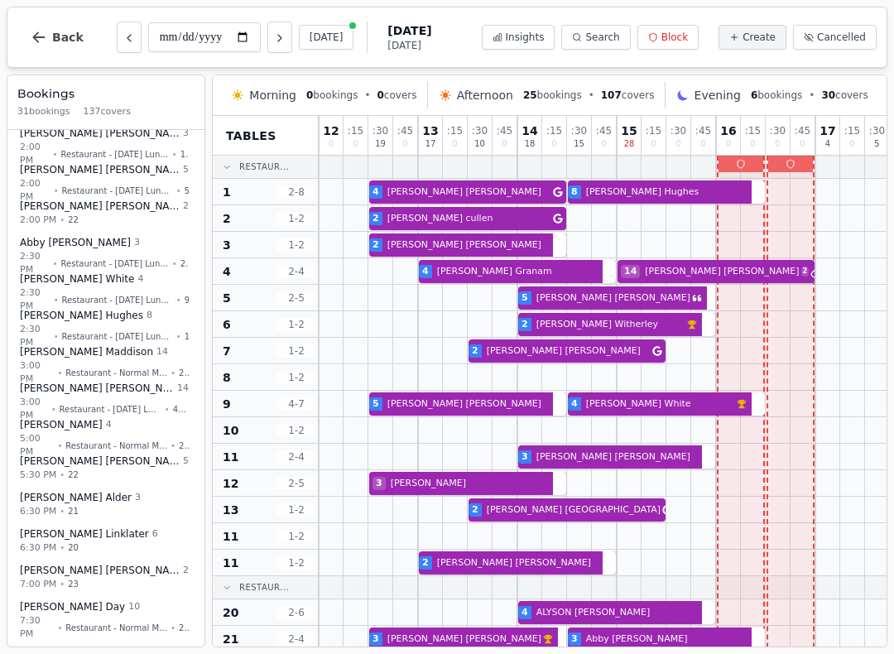
scroll to position [655, 0]
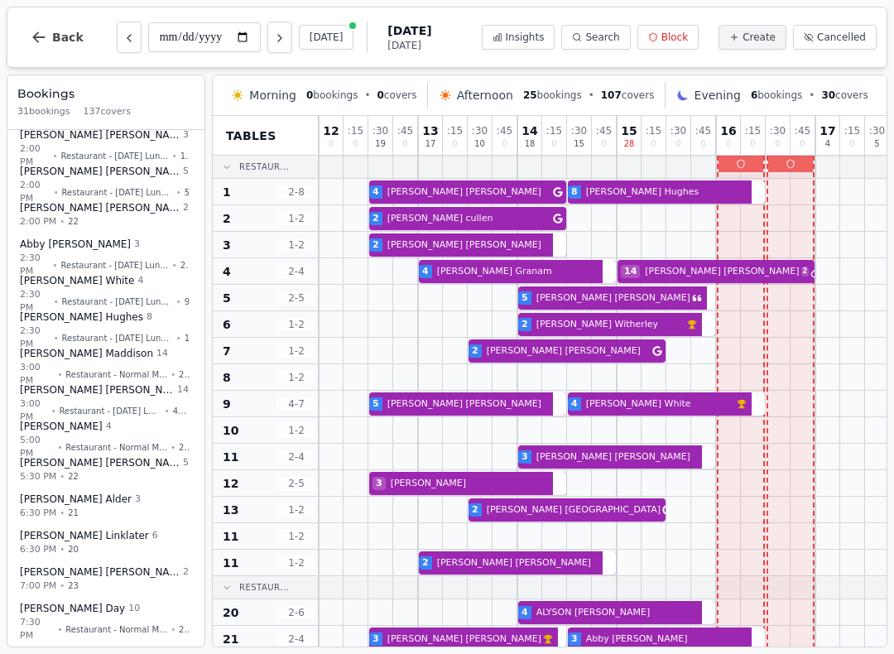
click at [273, 32] on icon "Next day" at bounding box center [279, 37] width 13 height 13
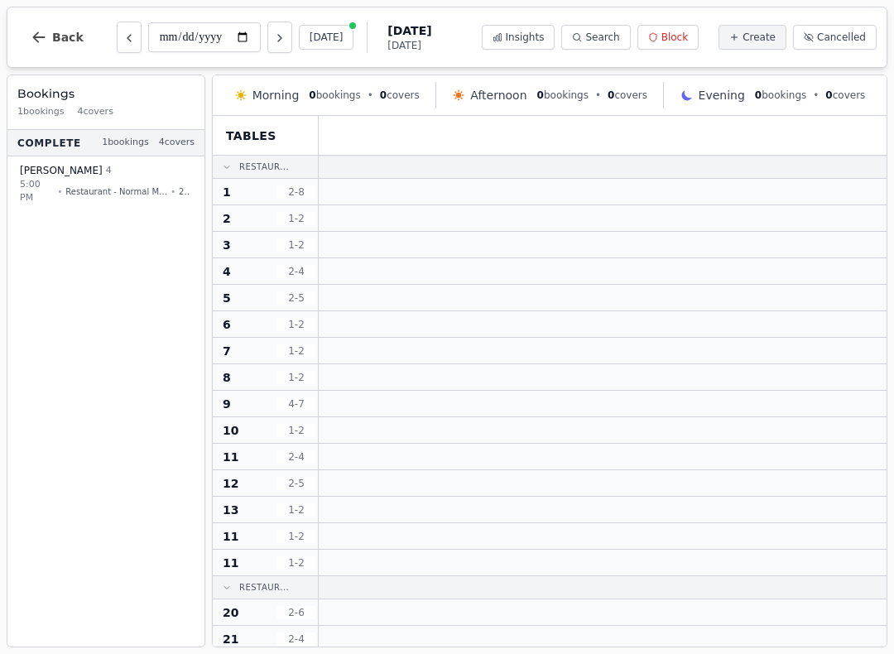
scroll to position [0, 0]
click at [273, 36] on icon "Next day" at bounding box center [279, 37] width 13 height 13
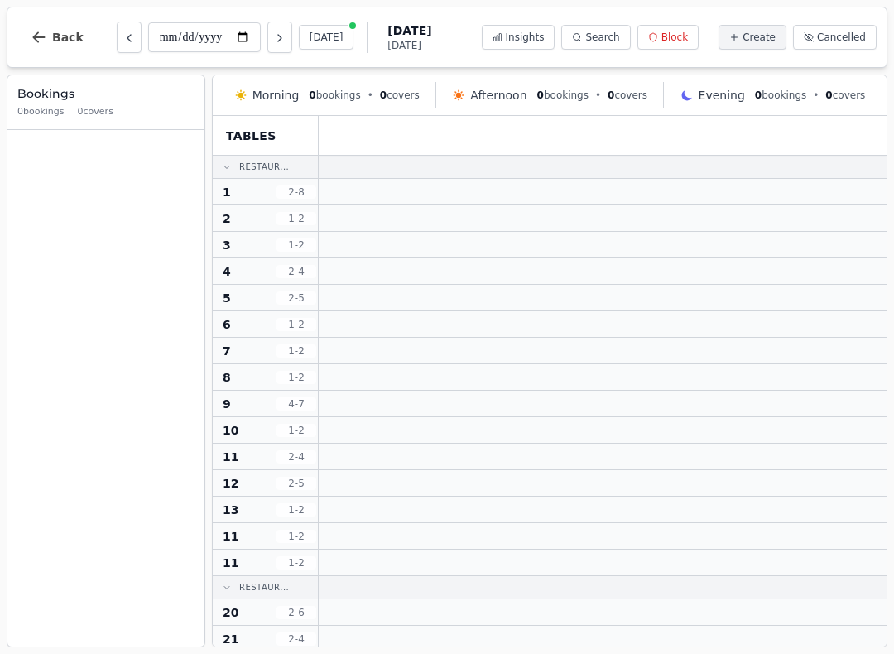
click at [273, 38] on icon "Next day" at bounding box center [279, 37] width 13 height 13
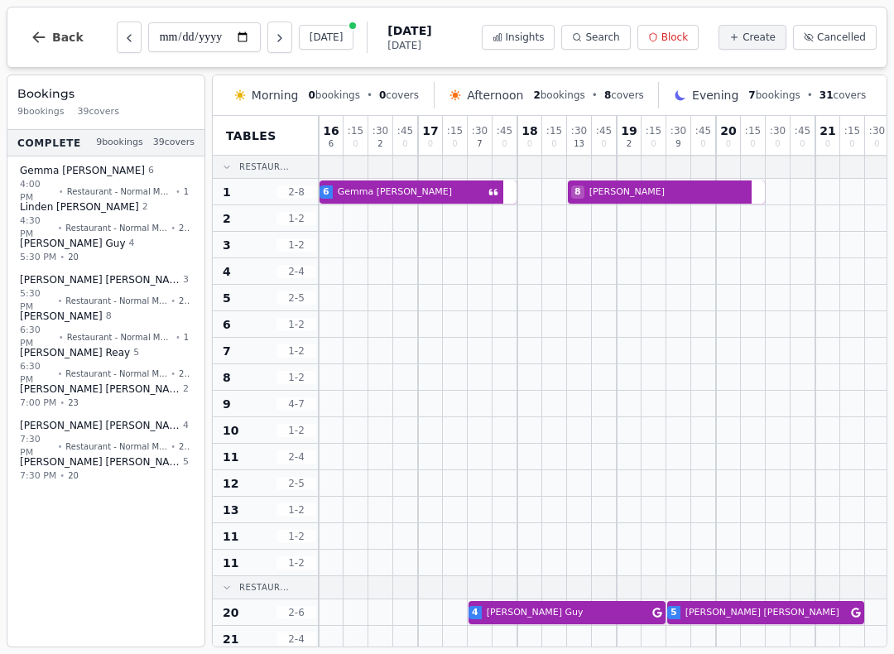
click at [273, 40] on icon "Next day" at bounding box center [279, 37] width 13 height 13
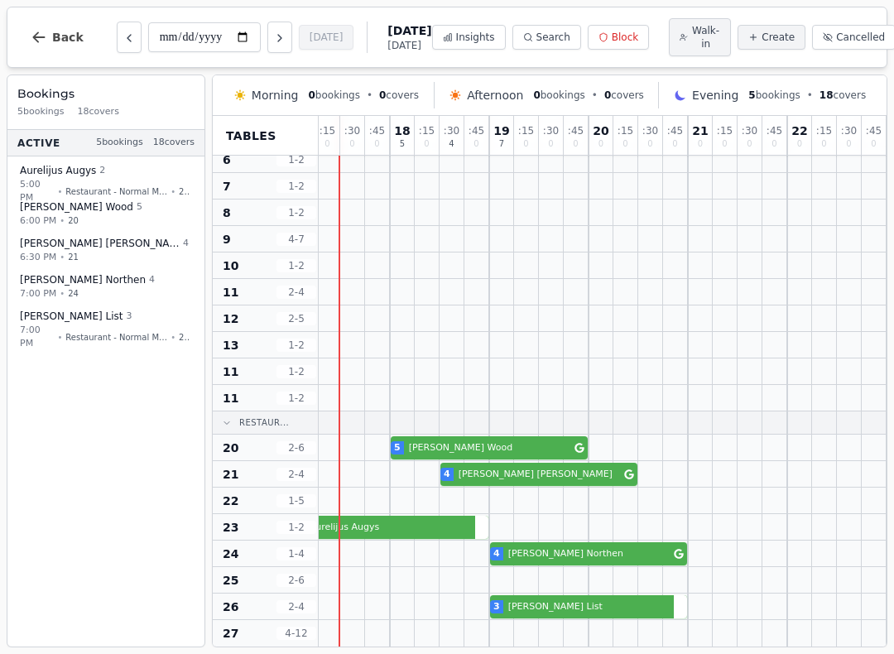
scroll to position [168, 127]
click at [273, 34] on icon "Next day" at bounding box center [279, 37] width 13 height 13
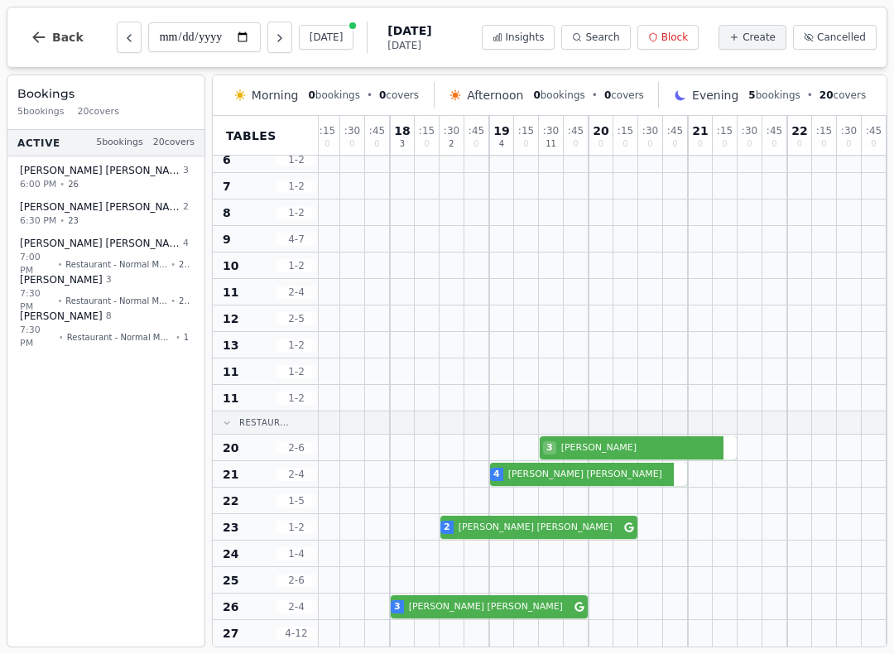
scroll to position [165, 525]
click at [273, 39] on icon "Next day" at bounding box center [279, 37] width 13 height 13
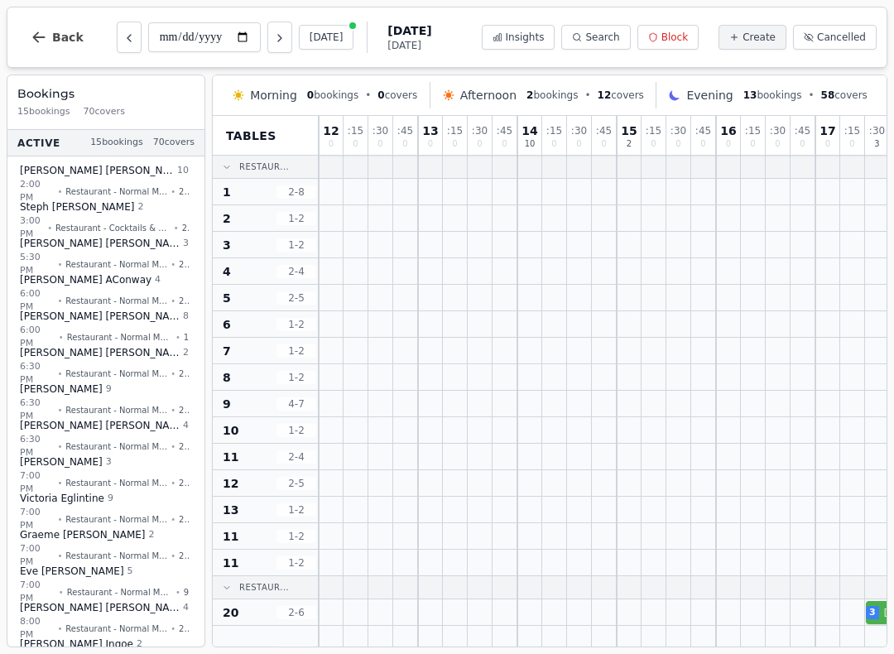
scroll to position [0, 0]
click at [128, 39] on icon "Previous day" at bounding box center [128, 37] width 13 height 13
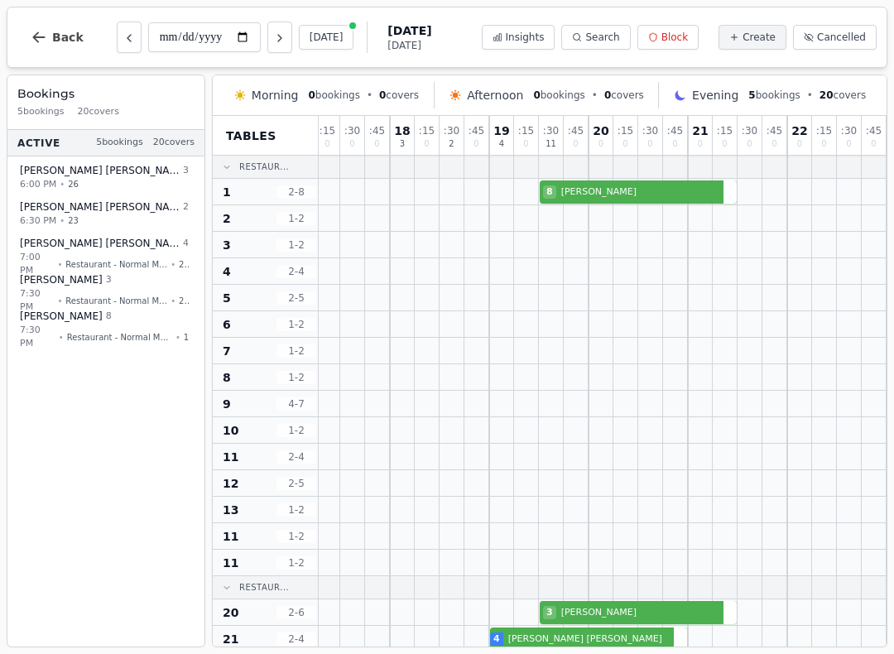
scroll to position [0, 525]
click at [131, 41] on icon "Previous day" at bounding box center [128, 37] width 13 height 13
type input "**********"
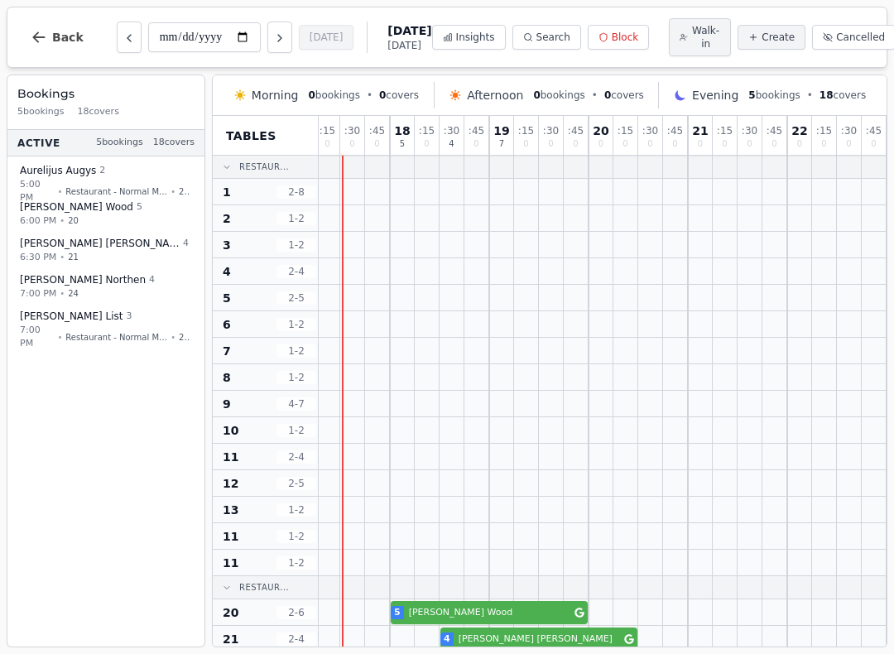
scroll to position [0, 127]
